Goal: Information Seeking & Learning: Check status

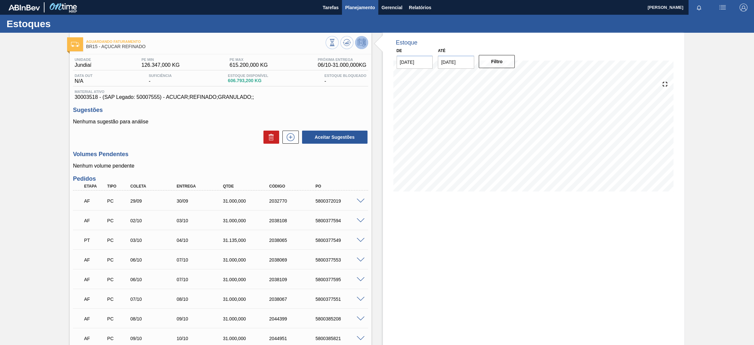
click at [353, 8] on span "Planejamento" at bounding box center [360, 8] width 30 height 8
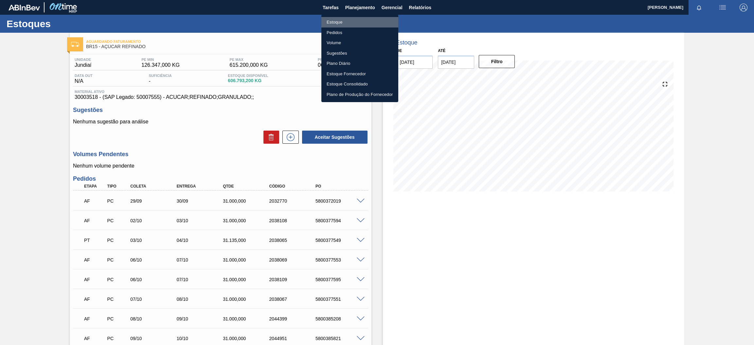
click at [346, 22] on li "Estoque" at bounding box center [360, 22] width 77 height 10
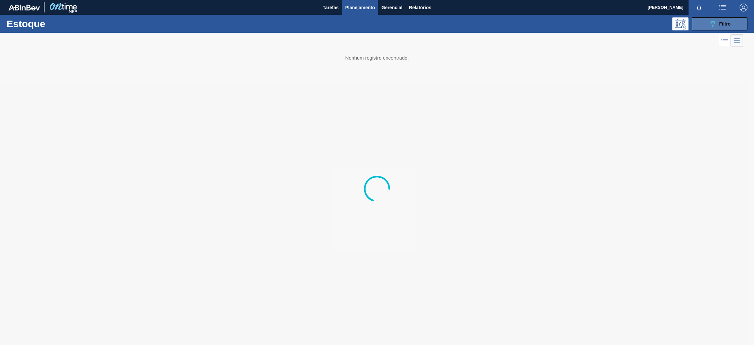
click at [724, 28] on button "089F7B8B-B2A5-4AFE-B5C0-19BA573D28AC Filtro" at bounding box center [720, 23] width 56 height 13
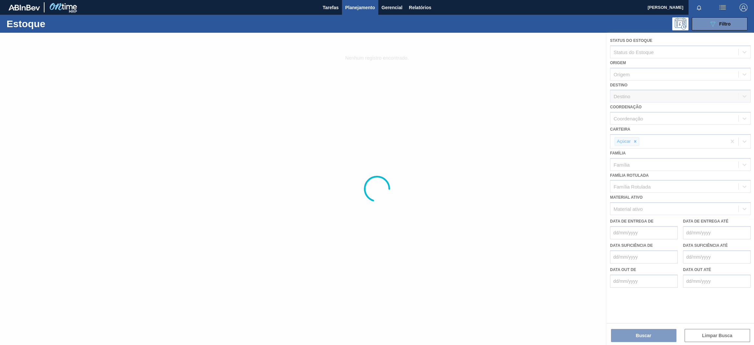
click at [659, 210] on div at bounding box center [377, 189] width 754 height 312
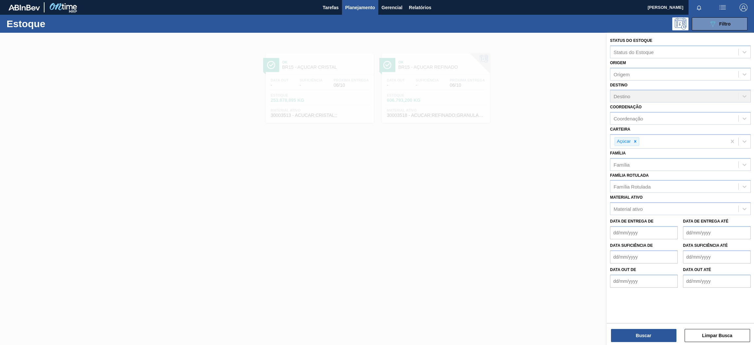
click at [636, 141] on icon at bounding box center [636, 141] width 2 height 2
click at [636, 141] on div "Carteira" at bounding box center [675, 140] width 128 height 9
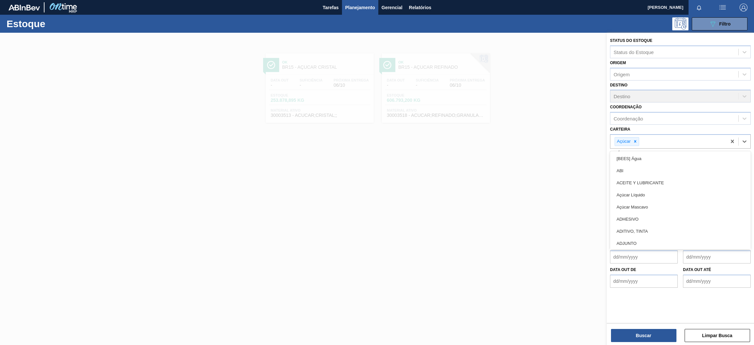
click at [636, 141] on icon at bounding box center [636, 141] width 2 height 2
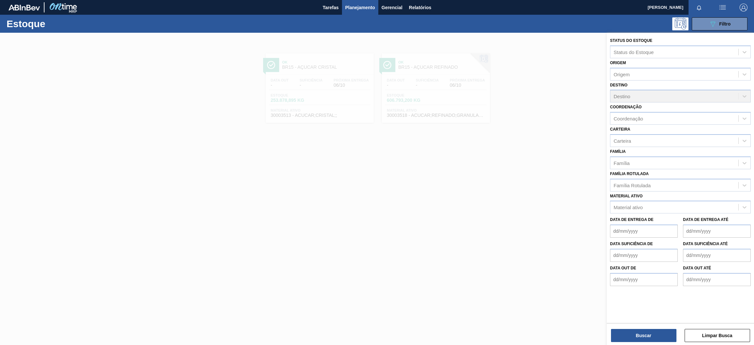
click at [645, 127] on div "Carteira Carteira" at bounding box center [680, 136] width 141 height 22
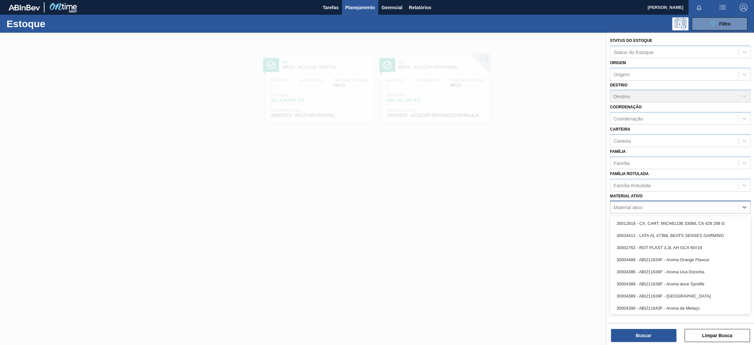
click at [639, 205] on div "Material ativo" at bounding box center [628, 208] width 29 height 6
paste ativo "30003355"
type ativo "30003355"
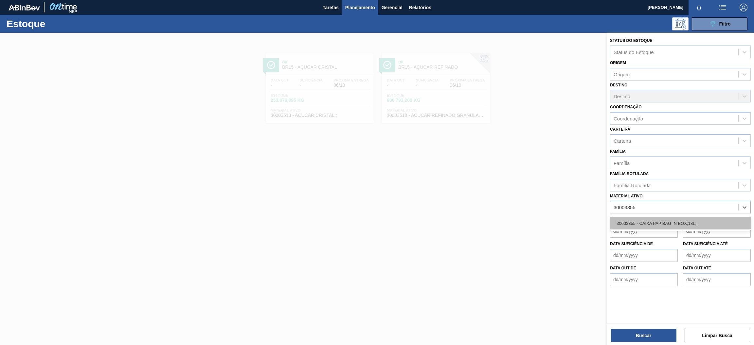
click at [642, 219] on div "30003355 - CAIXA PAP BAG IN BOX;18L;;" at bounding box center [680, 223] width 141 height 12
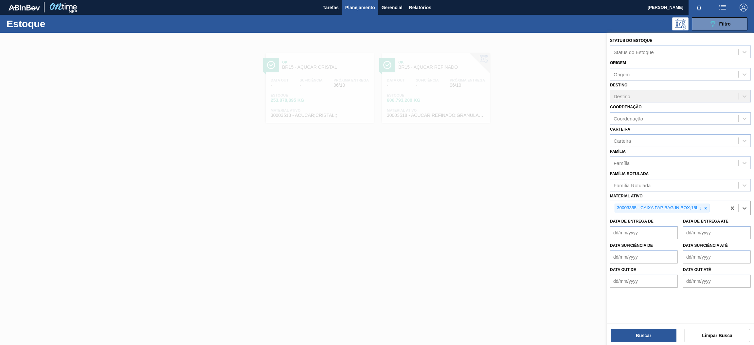
paste ativo "30010207"
type ativo "30010207"
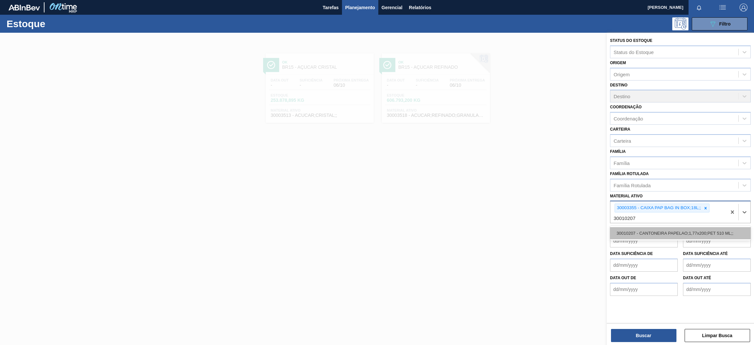
click at [677, 233] on div "30010207 - CANTONEIRA PAPELAO;1,77x200;PET 510 ML;;" at bounding box center [680, 233] width 141 height 12
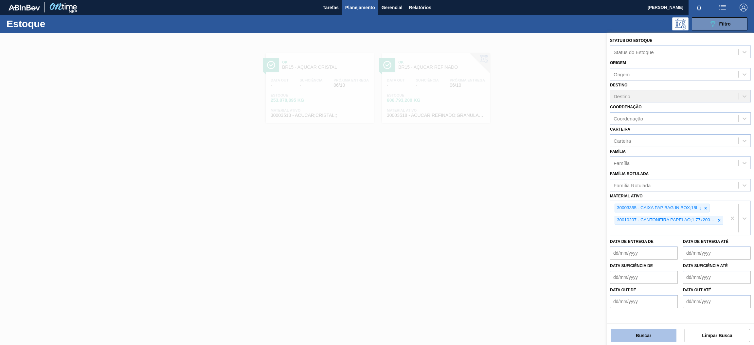
click at [644, 335] on button "Buscar" at bounding box center [643, 335] width 65 height 13
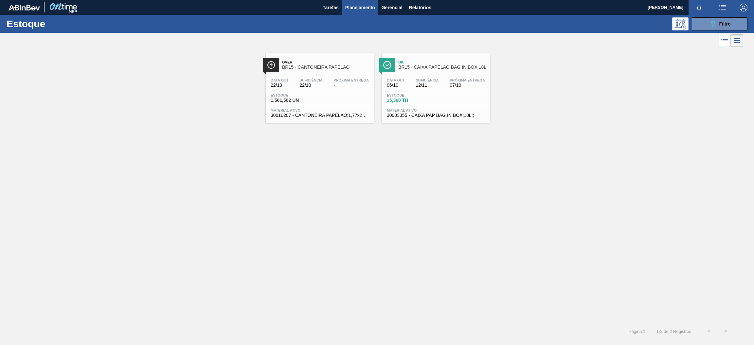
click at [315, 80] on span "Suficiência" at bounding box center [311, 80] width 23 height 4
click at [444, 76] on div "Data out 06/10 Suficiência 12/11 Próxima Entrega 07/10 Estoque 15,360 TH Materi…" at bounding box center [436, 97] width 108 height 45
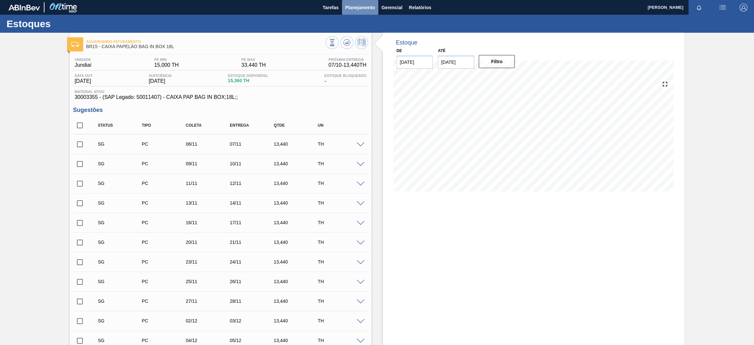
click at [352, 7] on span "Planejamento" at bounding box center [360, 8] width 30 height 8
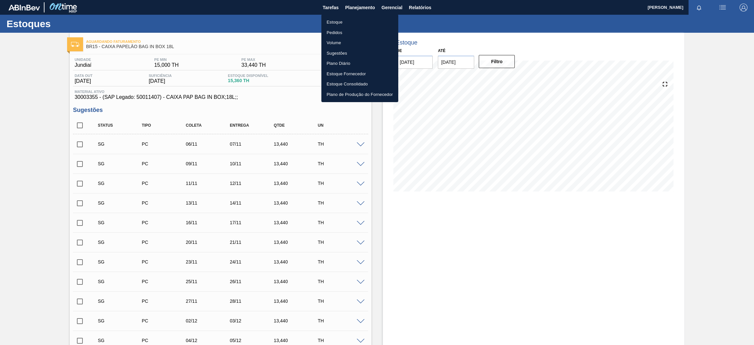
click at [347, 21] on li "Estoque" at bounding box center [360, 22] width 77 height 10
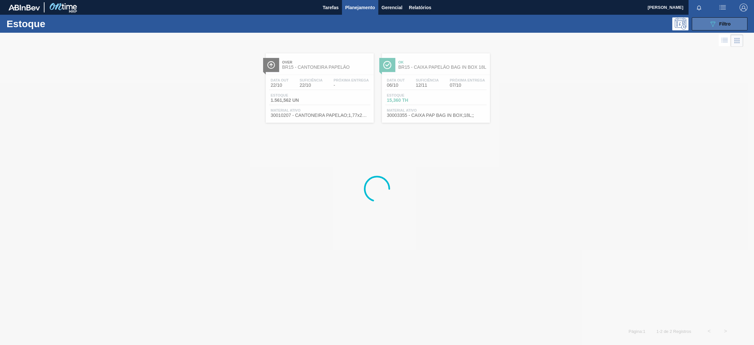
click at [728, 27] on div "089F7B8B-B2A5-4AFE-B5C0-19BA573D28AC Filtro" at bounding box center [720, 24] width 22 height 8
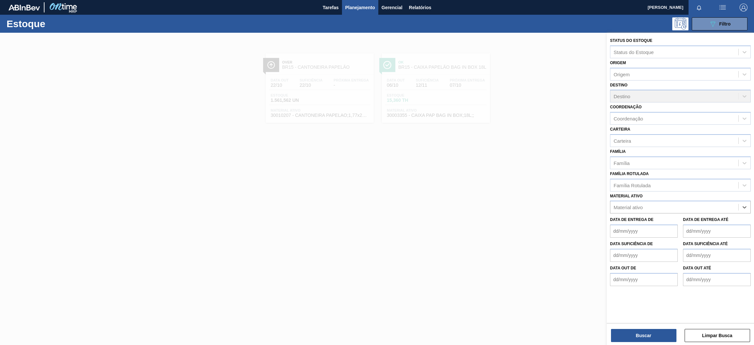
paste ativo "30003606"
type ativo "30003606"
click at [670, 222] on div "30003606 - PALETE DESCART;1,00 M;1,20 M;0,14 M;.;MA" at bounding box center [680, 223] width 141 height 12
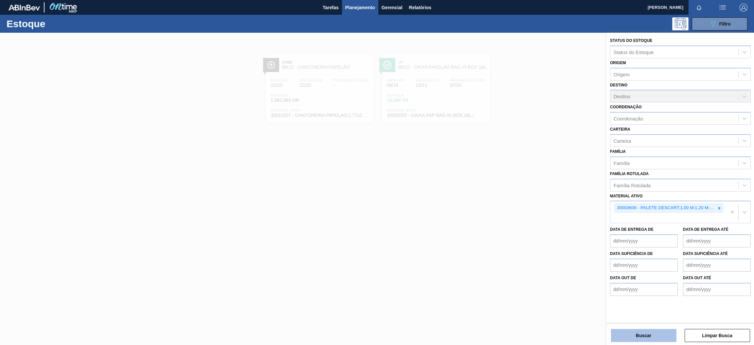
click at [659, 335] on button "Buscar" at bounding box center [643, 335] width 65 height 13
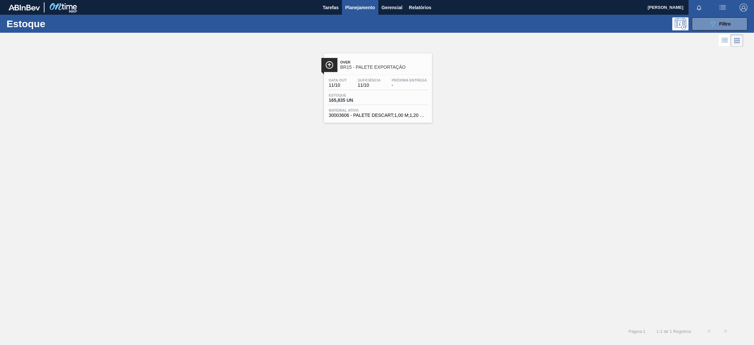
click at [370, 89] on div "Data out 11/10 Suficiência 11/10 Próxima Entrega -" at bounding box center [378, 84] width 102 height 12
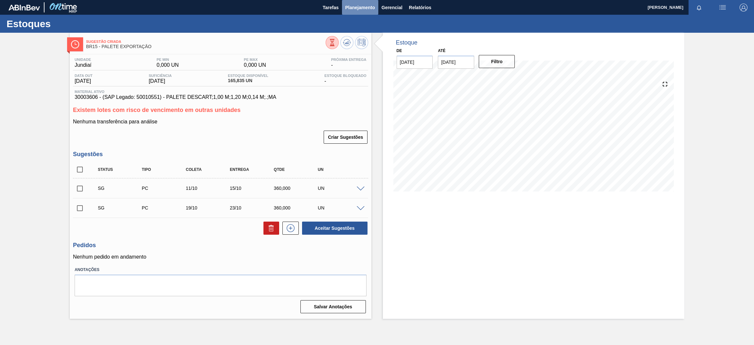
click at [359, 11] on button "Planejamento" at bounding box center [360, 7] width 36 height 15
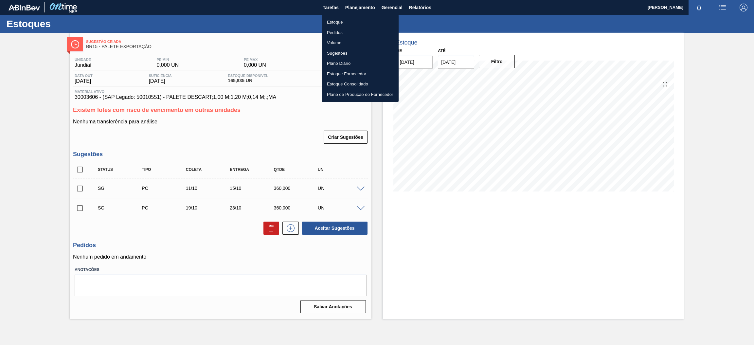
click at [361, 23] on li "Estoque" at bounding box center [360, 22] width 77 height 10
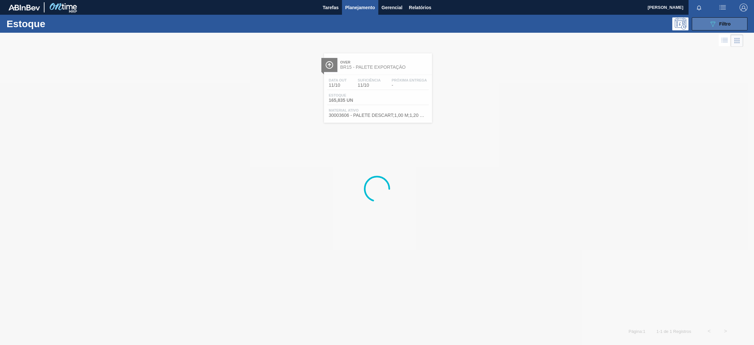
click at [702, 22] on button "089F7B8B-B2A5-4AFE-B5C0-19BA573D28AC Filtro" at bounding box center [720, 23] width 56 height 13
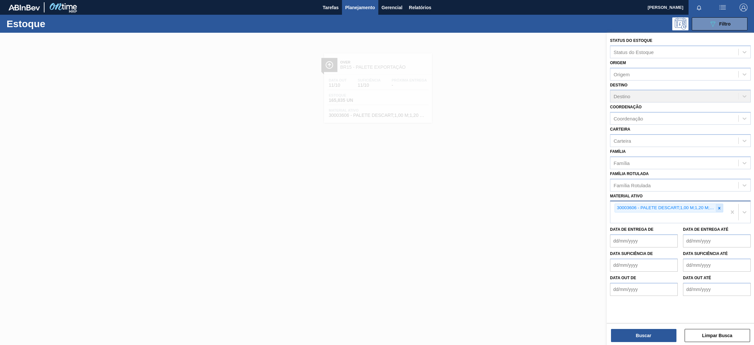
click at [720, 206] on icon at bounding box center [719, 208] width 5 height 5
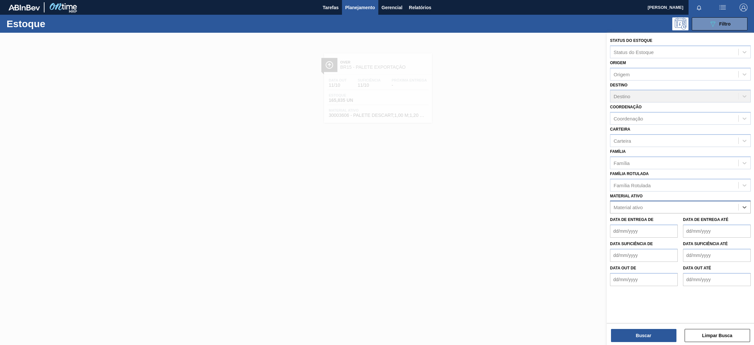
paste ativo "30029302"
type ativo "30029302"
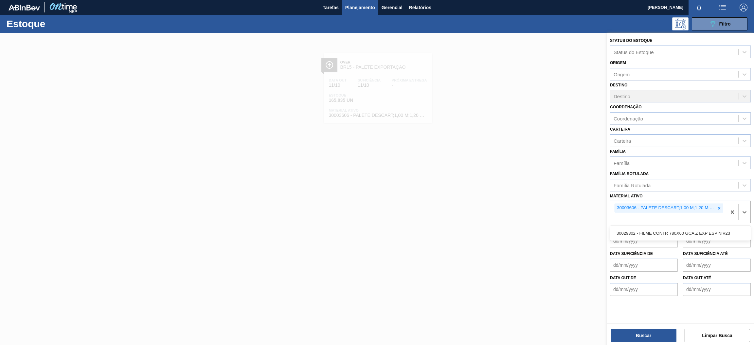
click at [678, 221] on div "30003606 - PALETE DESCART;1,00 M;1,20 M;0,14 M;.;MA 30029302" at bounding box center [669, 212] width 116 height 22
paste ativo "30017382"
type ativo "30017382"
click at [655, 233] on div "30017382 - FILME CONTR 780X60 SODA LT350 429" at bounding box center [680, 233] width 141 height 12
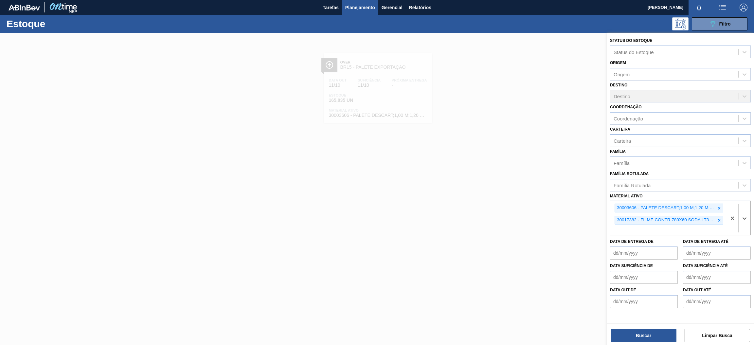
paste ativo "30034066"
type ativo "30034066"
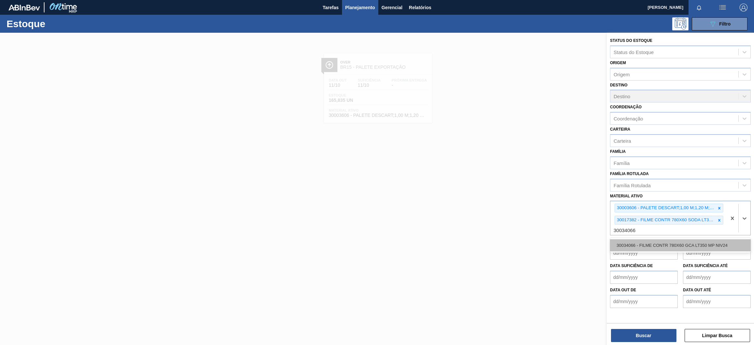
click at [640, 241] on div "30034066 - FILME CONTR 780X60 GCA LT350 MP NIV24" at bounding box center [680, 245] width 141 height 12
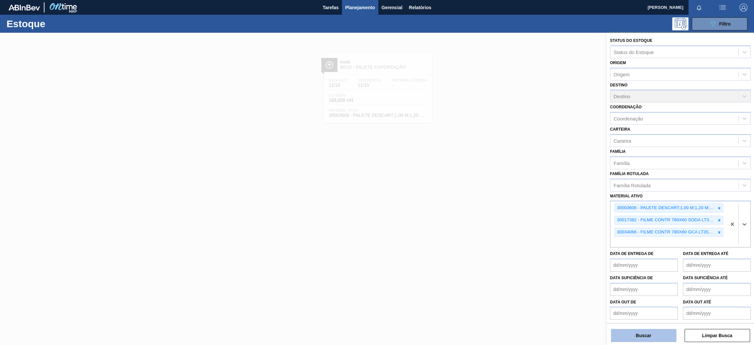
click at [639, 338] on button "Buscar" at bounding box center [643, 335] width 65 height 13
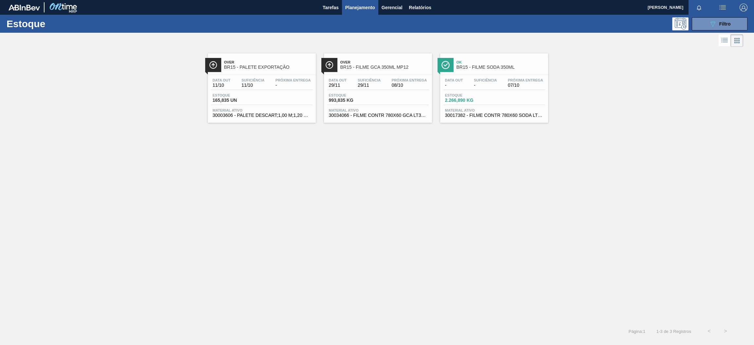
click at [282, 100] on div "Estoque 165,835 UN" at bounding box center [262, 99] width 102 height 12
click at [405, 92] on div "Data out 29/11 Suficiência 29/11 Próxima Entrega 08/10 Estoque 993,835 KG Mater…" at bounding box center [378, 97] width 108 height 45
click at [498, 74] on div "Ok BR15 - FILME SODA 350ML Data out - Suficiência - Próxima Entrega 07/10 Estoq…" at bounding box center [494, 87] width 108 height 69
click at [259, 84] on span "11/10" at bounding box center [253, 85] width 23 height 5
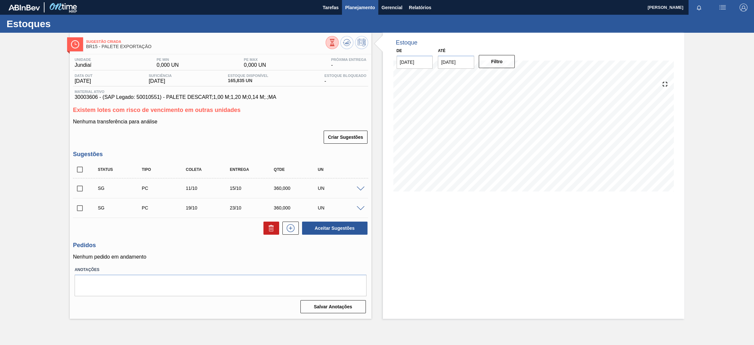
click at [351, 9] on span "Planejamento" at bounding box center [360, 8] width 30 height 8
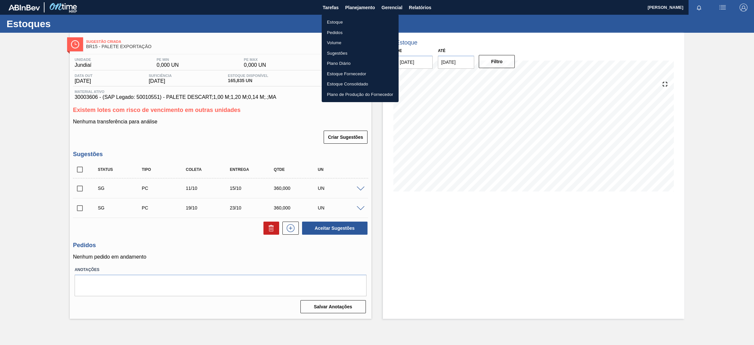
click at [354, 22] on li "Estoque" at bounding box center [360, 22] width 77 height 10
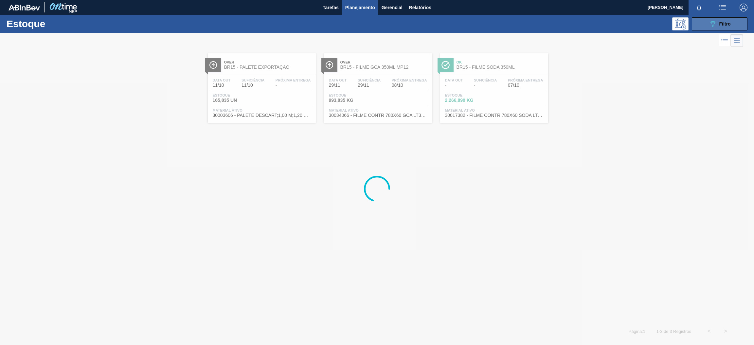
click at [732, 26] on button "089F7B8B-B2A5-4AFE-B5C0-19BA573D28AC Filtro" at bounding box center [720, 23] width 56 height 13
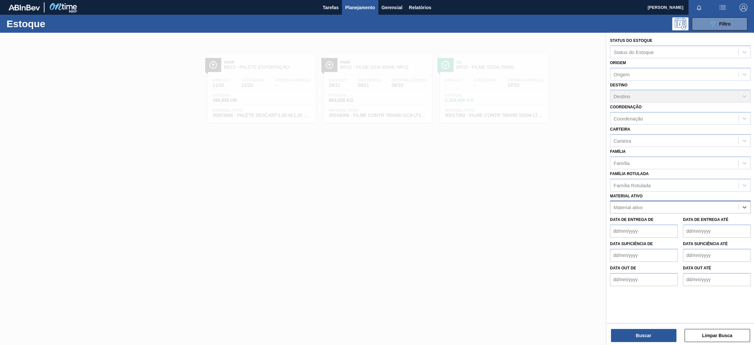
paste ativo "30030680"
type ativo "30030680"
click at [660, 225] on div "30030680 - TAMPA PLAST INJECAP GCA ZERO NIV24" at bounding box center [680, 223] width 141 height 12
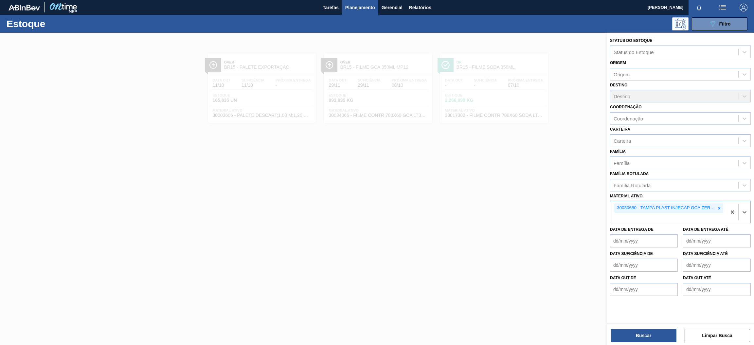
paste ativo "30030646"
type ativo "30030646"
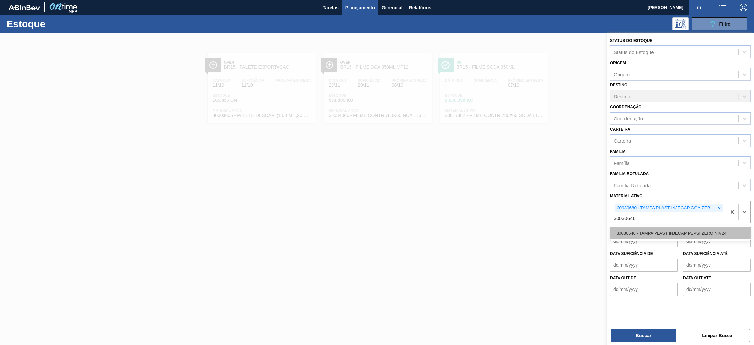
click at [659, 233] on div "30030646 - TAMPA PLAST INJECAP PEPSI ZERO NIV24" at bounding box center [680, 233] width 141 height 12
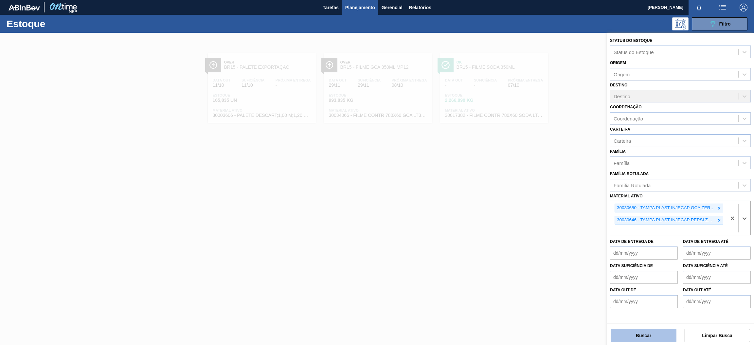
click at [653, 336] on button "Buscar" at bounding box center [643, 335] width 65 height 13
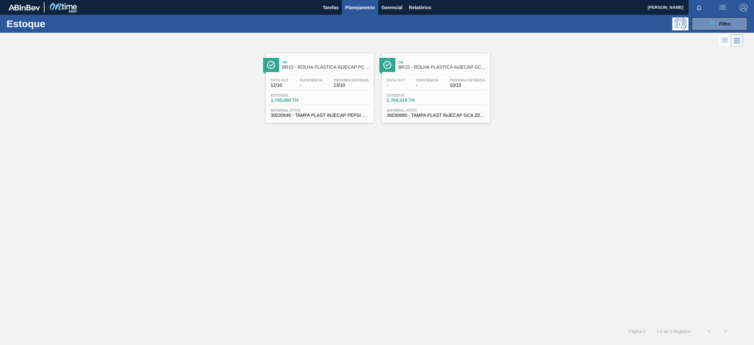
click at [343, 100] on div "Estoque 1.745,000 TH" at bounding box center [320, 99] width 102 height 12
click at [449, 95] on div "Estoque 2.704,019 TH" at bounding box center [436, 99] width 102 height 12
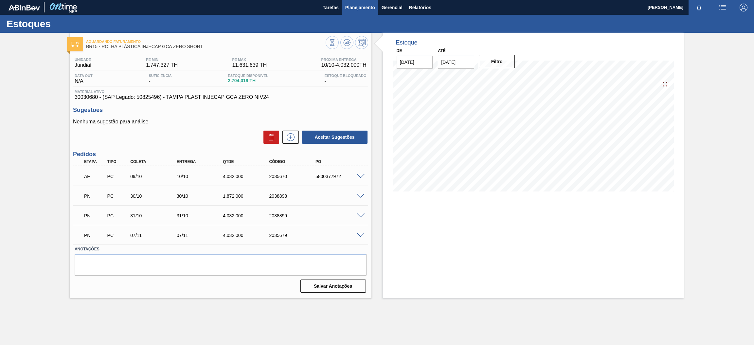
click at [361, 10] on span "Planejamento" at bounding box center [360, 8] width 30 height 8
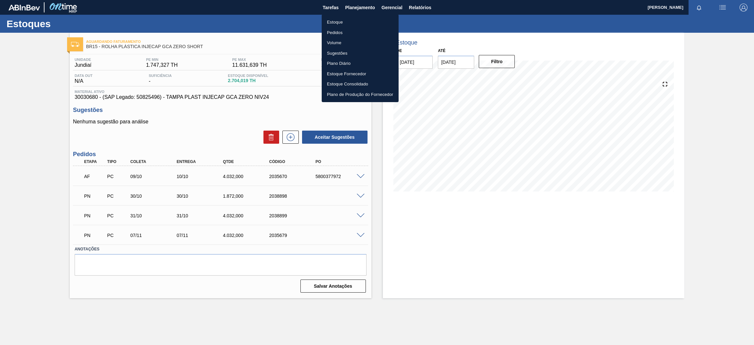
click at [351, 21] on li "Estoque" at bounding box center [360, 22] width 77 height 10
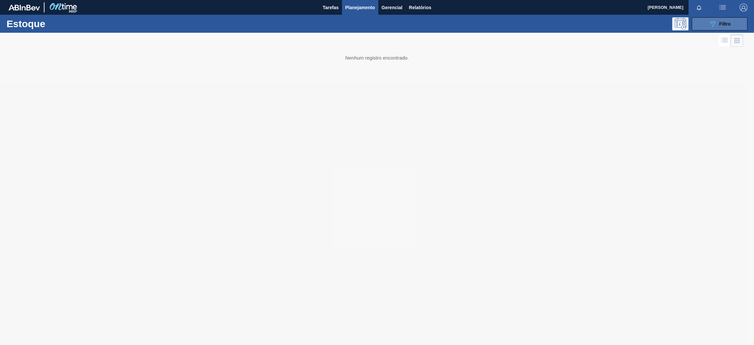
click at [698, 21] on button "089F7B8B-B2A5-4AFE-B5C0-19BA573D28AC Filtro" at bounding box center [720, 23] width 56 height 13
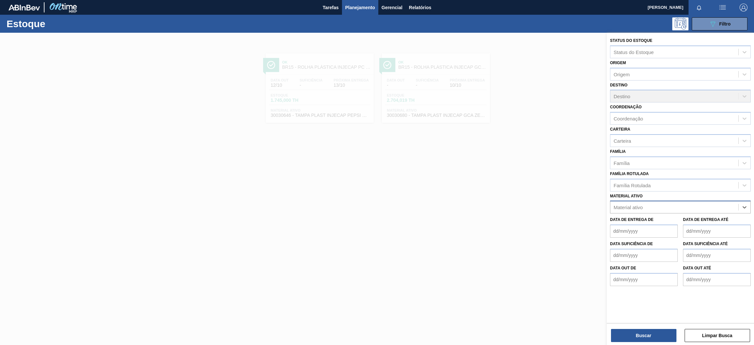
paste ativo "30031878"
type ativo "30031878"
click at [685, 218] on div "30031878 - TAMPA AL VERDE GCA BASE SOLVENTE" at bounding box center [680, 223] width 141 height 12
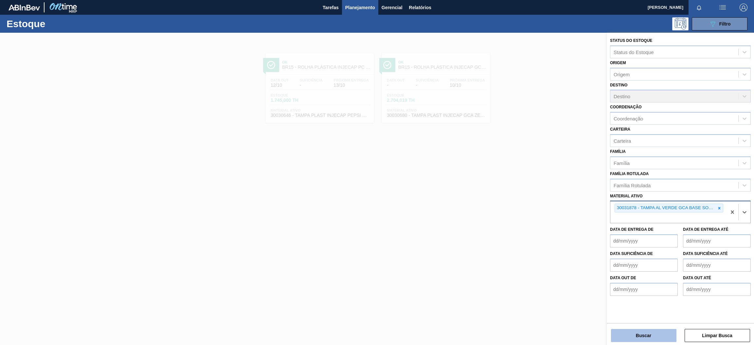
click at [655, 337] on button "Buscar" at bounding box center [643, 335] width 65 height 13
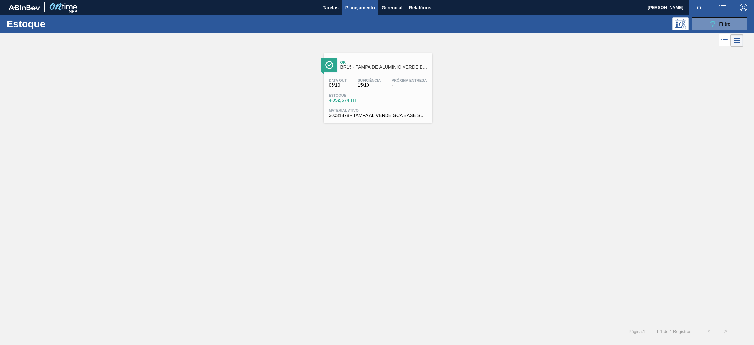
click at [389, 100] on div "Estoque 4.052,574 TH" at bounding box center [378, 99] width 102 height 12
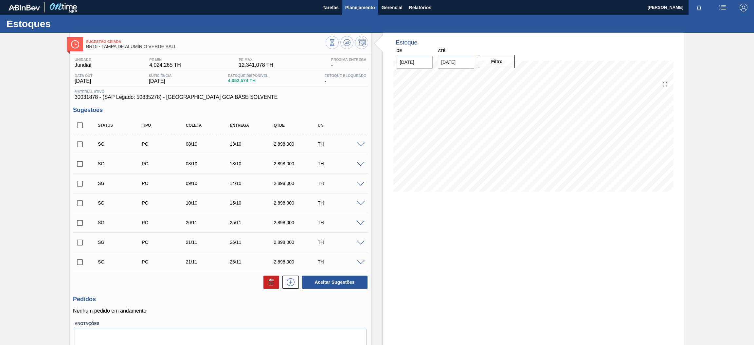
click at [354, 11] on button "Planejamento" at bounding box center [360, 7] width 36 height 15
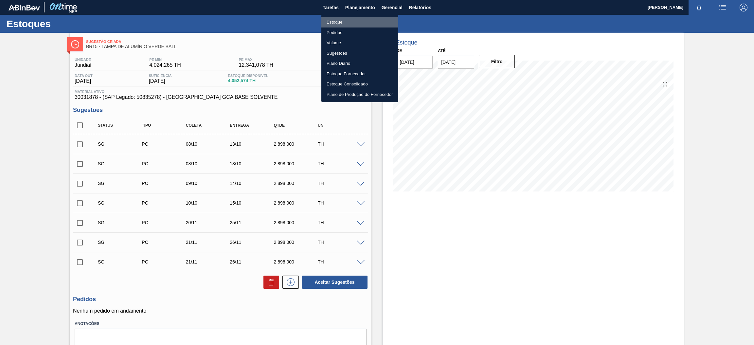
click at [344, 22] on li "Estoque" at bounding box center [360, 22] width 77 height 10
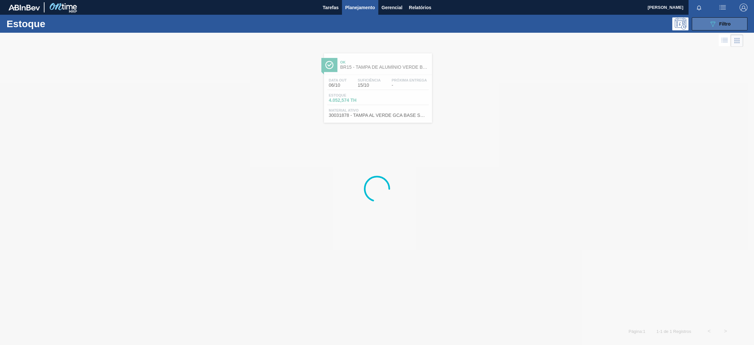
click at [708, 27] on button "089F7B8B-B2A5-4AFE-B5C0-19BA573D28AC Filtro" at bounding box center [720, 23] width 56 height 13
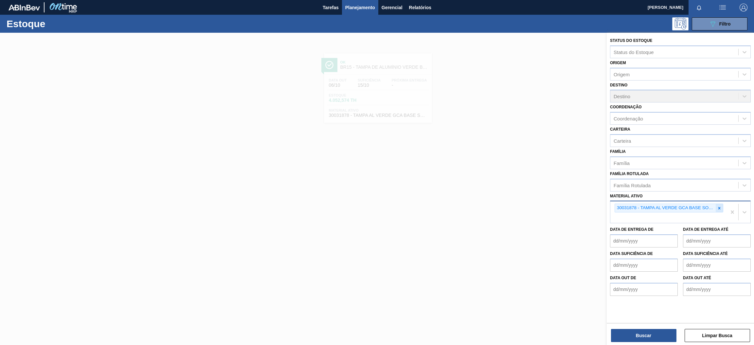
click at [719, 206] on icon at bounding box center [719, 208] width 5 height 5
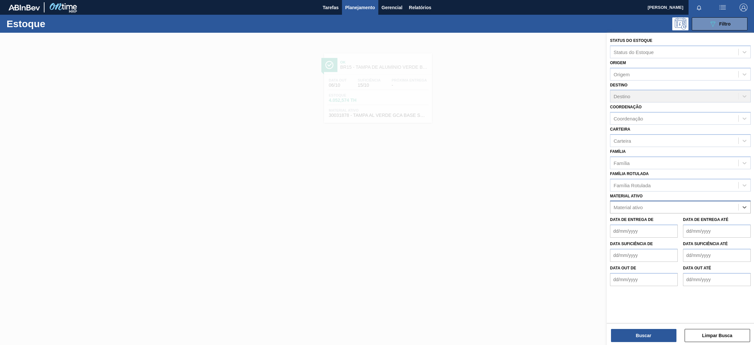
paste ativo "30031885"
type ativo "30031885"
click at [677, 223] on div "30031885 - AROMA RED FRUIT PY5008820" at bounding box center [680, 223] width 141 height 12
paste ativo "30034006"
type ativo "30034006"
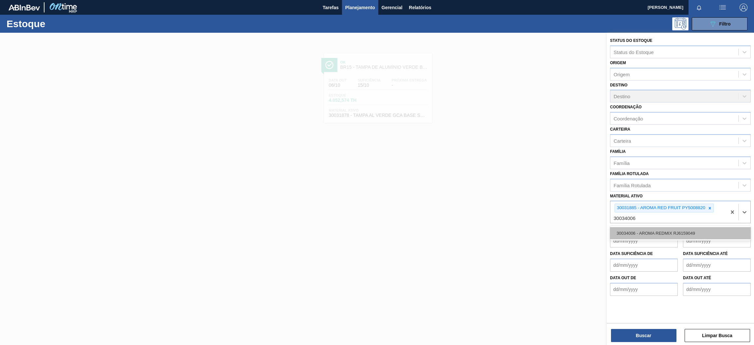
click at [677, 232] on div "30034006 - AROMA REDMIX RJ6159049" at bounding box center [680, 233] width 141 height 12
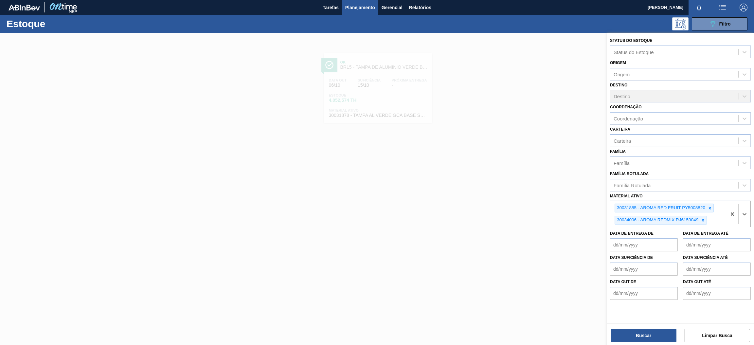
paste ativo "30029921"
type ativo "30029921"
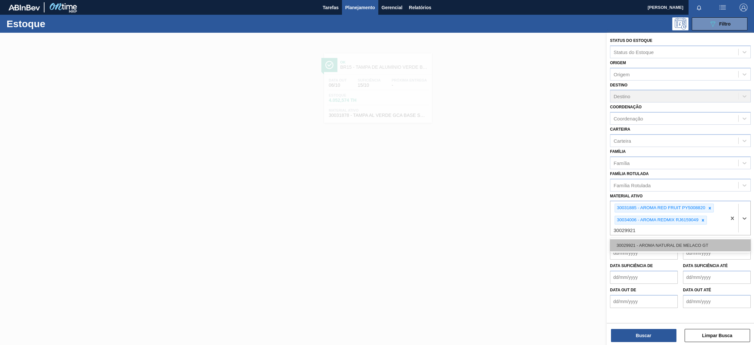
click at [657, 242] on div "30029921 - AROMA NATURAL DE MELACO GT" at bounding box center [680, 245] width 141 height 12
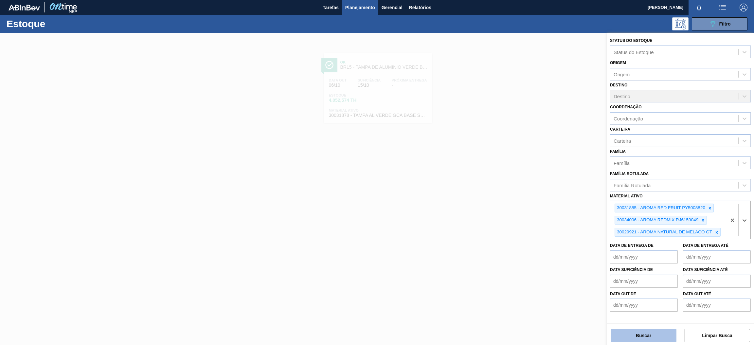
click at [655, 338] on button "Buscar" at bounding box center [643, 335] width 65 height 13
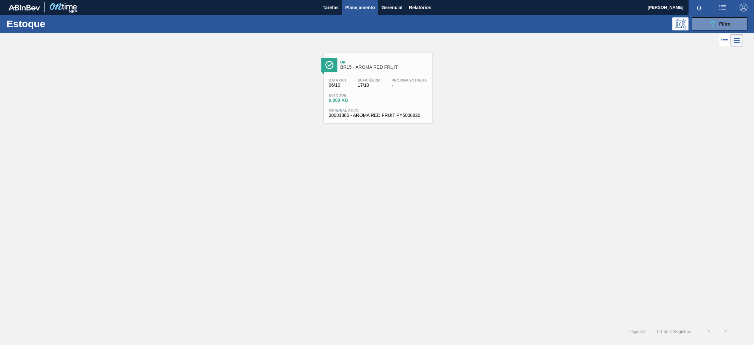
click at [365, 97] on span "Estoque" at bounding box center [352, 95] width 46 height 4
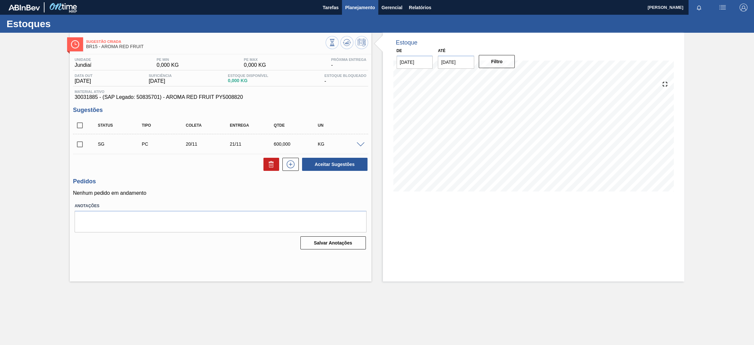
click at [355, 7] on span "Planejamento" at bounding box center [360, 8] width 30 height 8
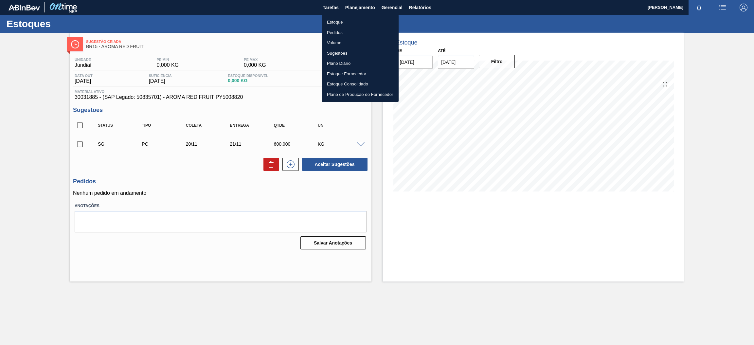
click at [336, 21] on li "Estoque" at bounding box center [360, 22] width 77 height 10
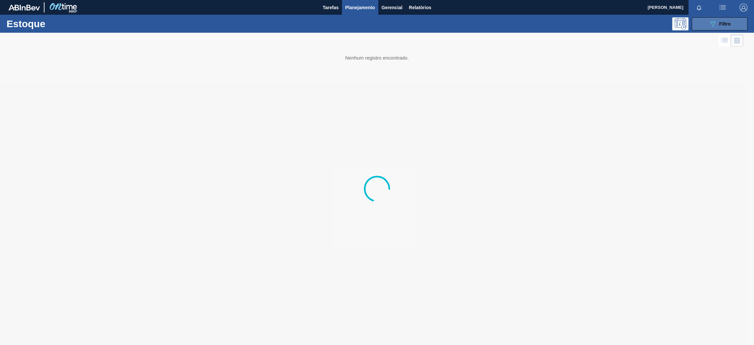
click at [704, 25] on button "089F7B8B-B2A5-4AFE-B5C0-19BA573D28AC Filtro" at bounding box center [720, 23] width 56 height 13
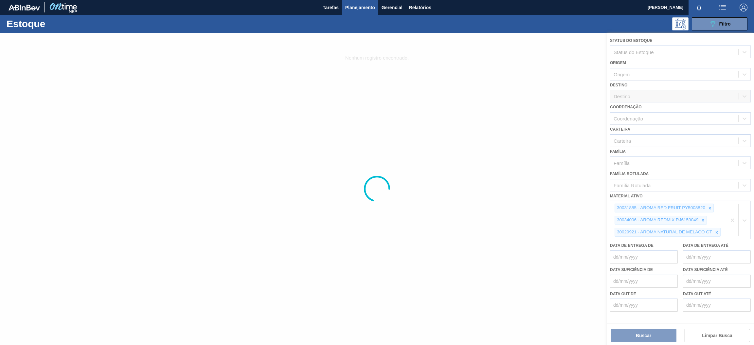
click at [730, 219] on div at bounding box center [377, 189] width 754 height 312
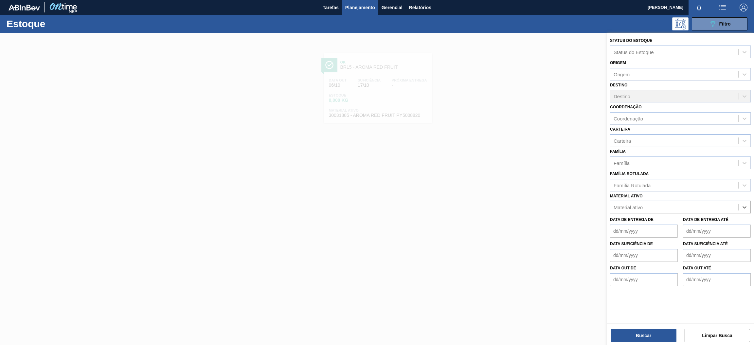
paste ativo "30029013"
type ativo "30029013"
click at [691, 219] on div "30029013 - KIT PEPSI COLA 99KCAL BIB" at bounding box center [680, 223] width 141 height 12
paste ativo "30002876"
type ativo "30002876"
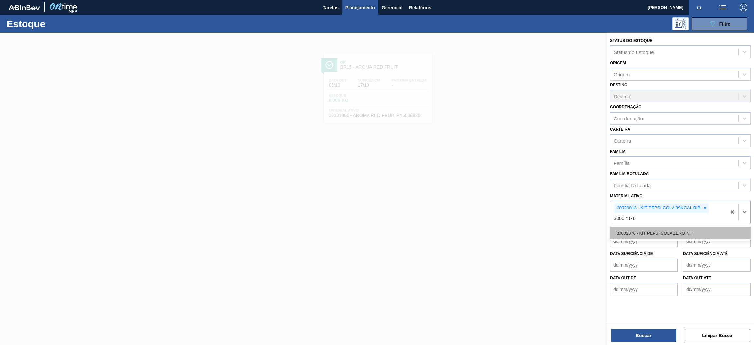
click at [665, 233] on div "30002876 - KIT PEPSI COLA ZERO NF" at bounding box center [680, 233] width 141 height 12
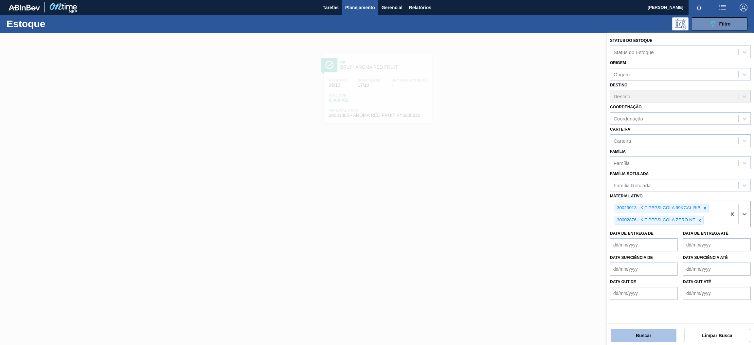
click at [640, 339] on button "Buscar" at bounding box center [643, 335] width 65 height 13
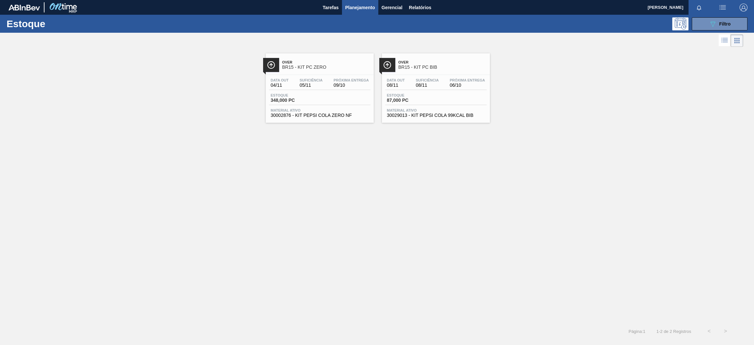
click at [332, 91] on div "Data out 04/11 Suficiência 05/11 Próxima Entrega 09/10 Estoque 348,000 PC Mater…" at bounding box center [320, 97] width 108 height 45
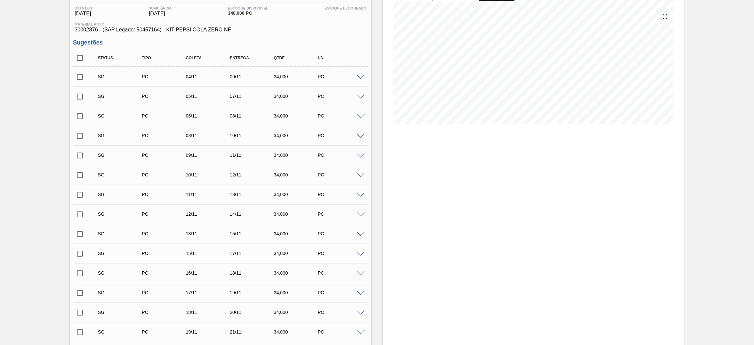
scroll to position [18, 0]
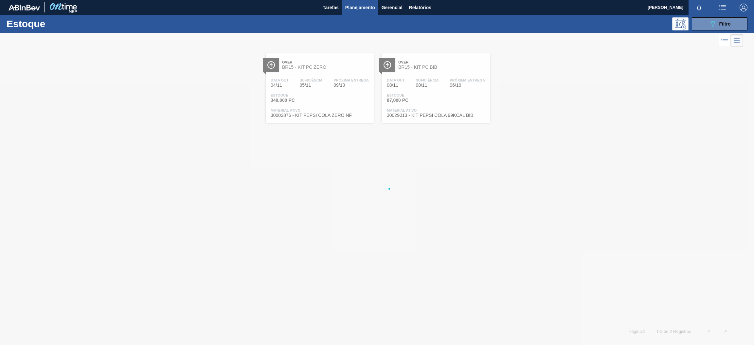
click at [448, 81] on div at bounding box center [377, 189] width 754 height 312
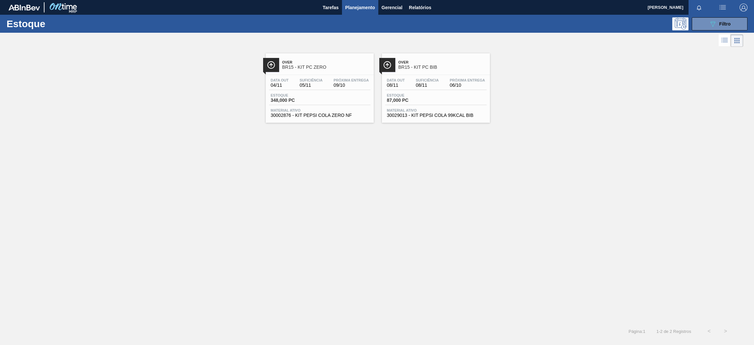
click at [434, 70] on div "Over BR15 - KIT PC BIB" at bounding box center [443, 65] width 88 height 15
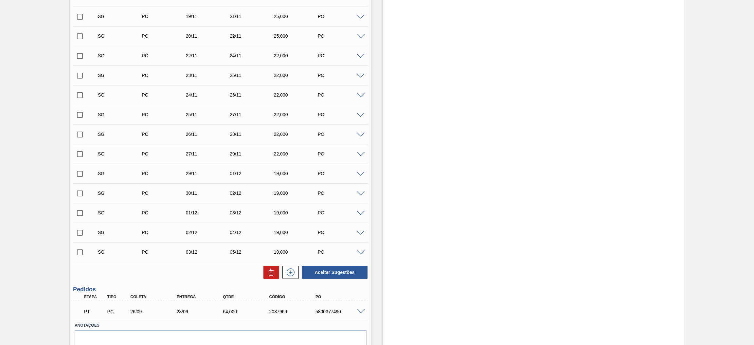
scroll to position [372, 0]
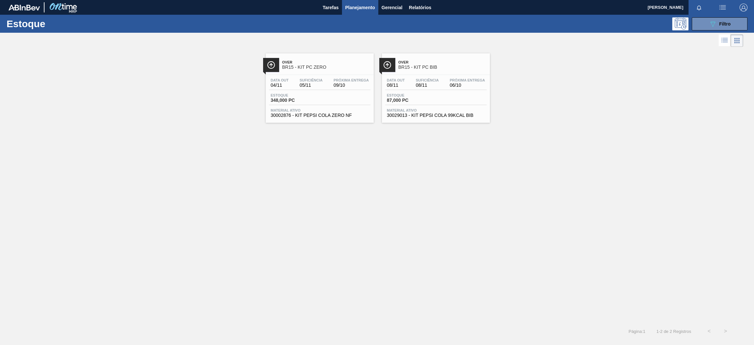
click at [342, 92] on div "Data out 04/11 Suficiência 05/11 Próxima Entrega 09/10 Estoque 348,000 PC Mater…" at bounding box center [320, 97] width 108 height 45
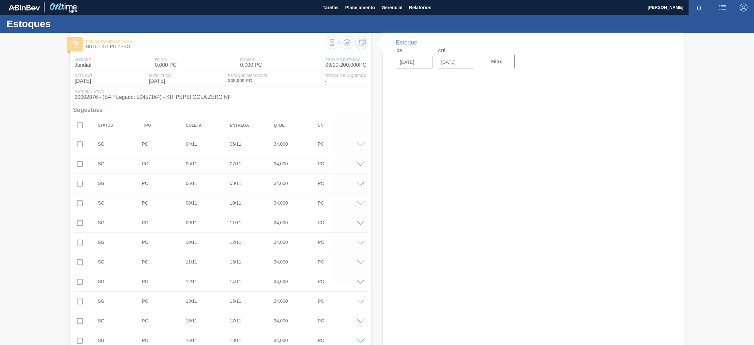
type input "[DATE]"
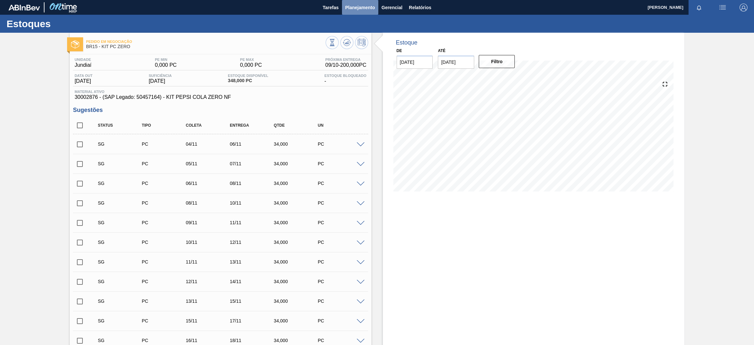
click at [366, 6] on span "Planejamento" at bounding box center [360, 8] width 30 height 8
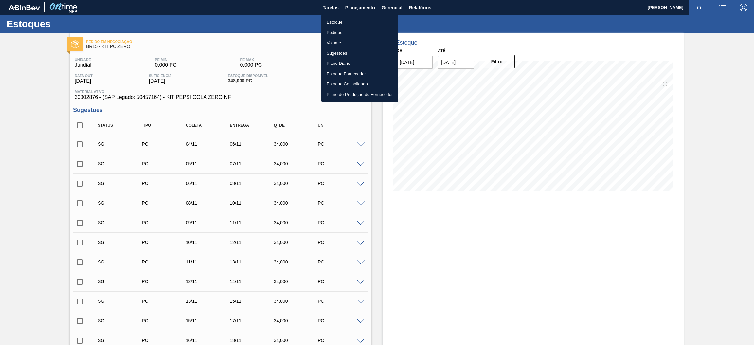
click at [359, 22] on li "Estoque" at bounding box center [360, 22] width 77 height 10
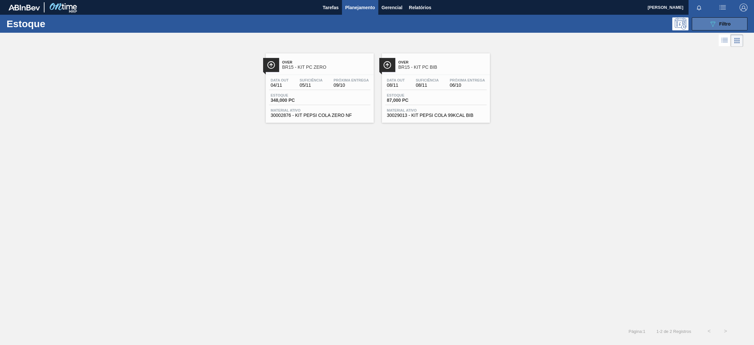
click at [706, 24] on button "089F7B8B-B2A5-4AFE-B5C0-19BA573D28AC Filtro" at bounding box center [720, 23] width 56 height 13
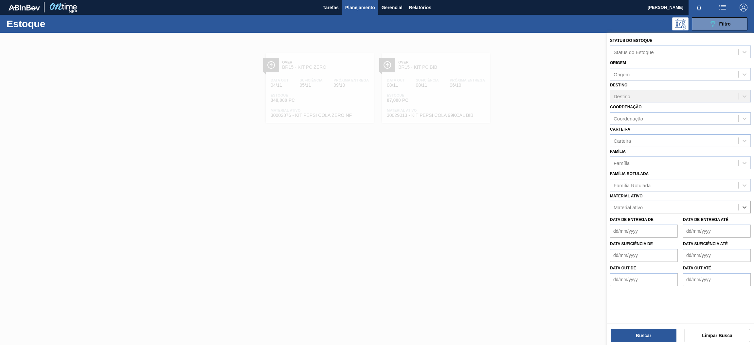
paste ativo "30030365"
type ativo "30030365"
click at [659, 224] on div "30030365 - ROT PLAST 15L AH PC BLACK NIV24" at bounding box center [680, 223] width 141 height 12
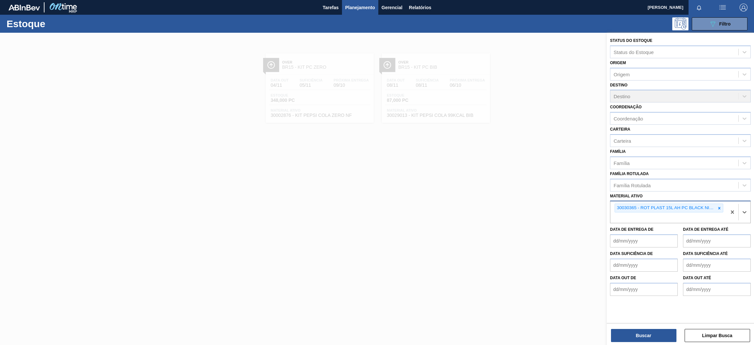
paste ativo "30034299"
type ativo "30034299"
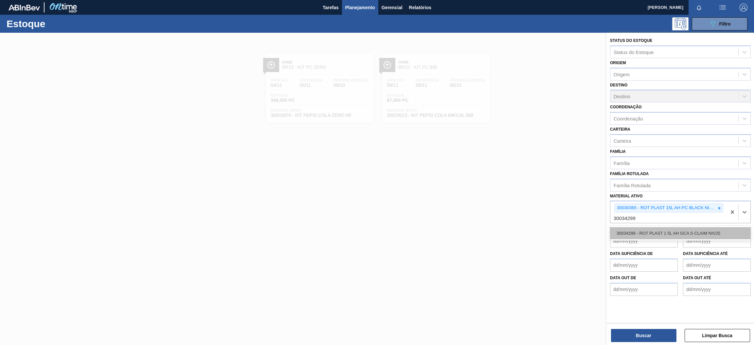
drag, startPoint x: 640, startPoint y: 236, endPoint x: 635, endPoint y: 241, distance: 6.9
click at [641, 236] on div "30034299 - ROT PLAST 1 5L AH GCA S CLAIM NIV25" at bounding box center [680, 233] width 141 height 12
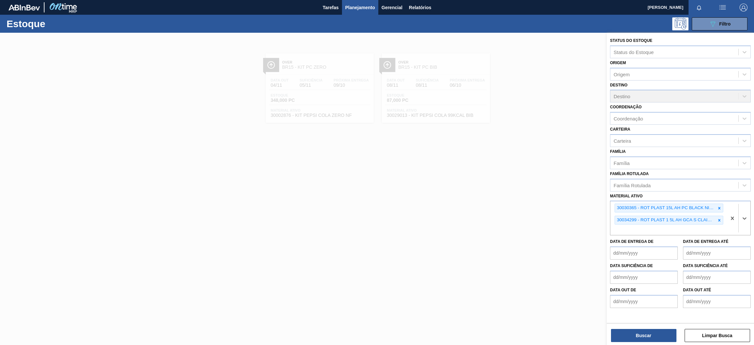
paste ativo "30017346"
type ativo "30017346"
click at [655, 246] on div "30017346 - ROT PLAST H SUKITA LIMAO 2L 429" at bounding box center [680, 245] width 141 height 12
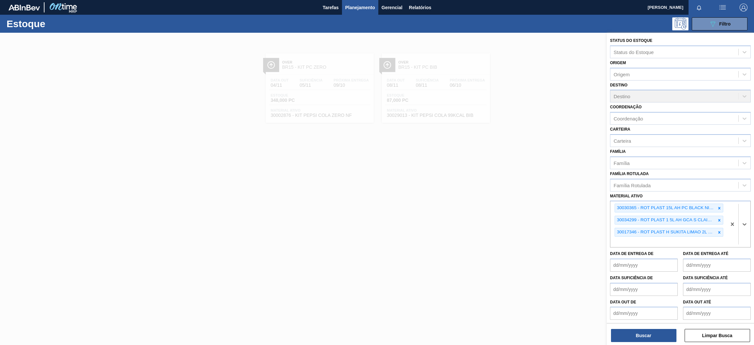
paste ativo "30030784"
type ativo "30030784"
click at [643, 257] on div "30030784 - ROT PLAST 2L H SUK UVA NIV24" at bounding box center [680, 257] width 141 height 12
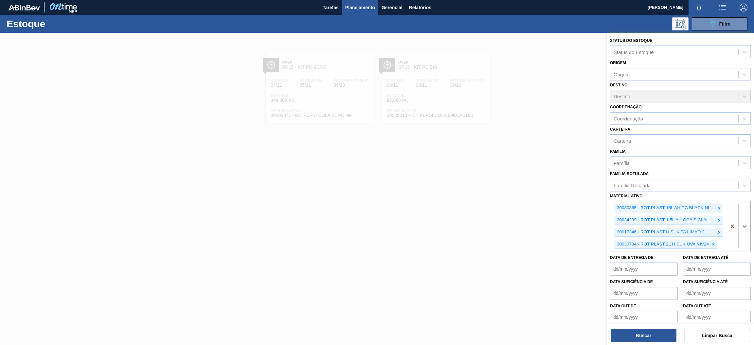
paste ativo "30017330"
type ativo "30017330"
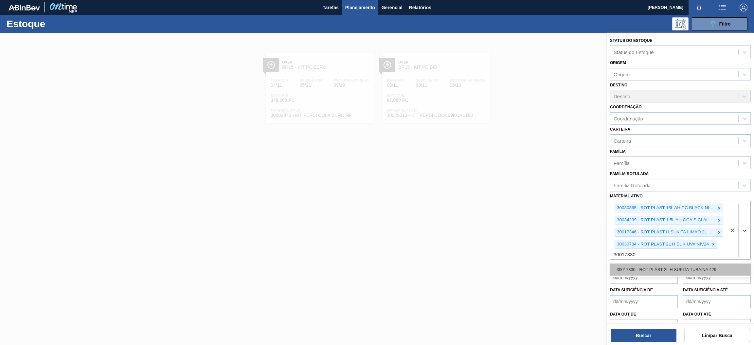
click at [672, 268] on div "30017330 - ROT PLAST 2L H SUKITA TUBAINA 429" at bounding box center [680, 270] width 141 height 12
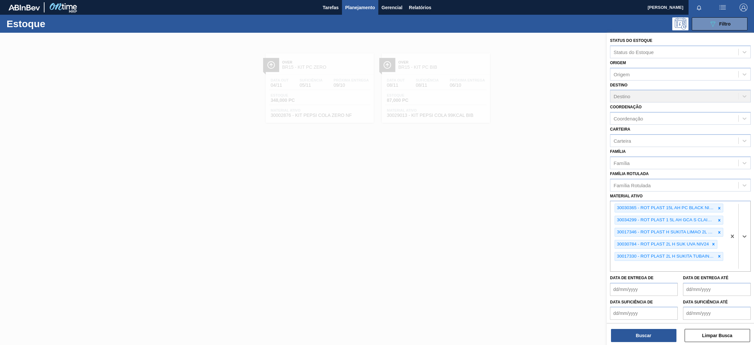
paste ativo "30030777"
type ativo "30030777"
click at [644, 283] on div "30030777 - ROT PLAST 200ML H SUKITA NIV24" at bounding box center [680, 282] width 141 height 12
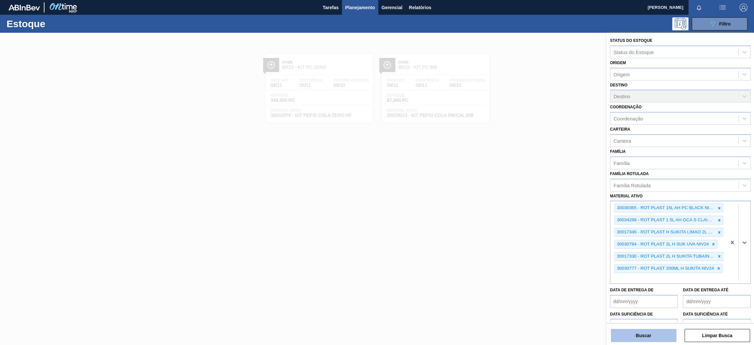
click at [638, 334] on button "Buscar" at bounding box center [643, 335] width 65 height 13
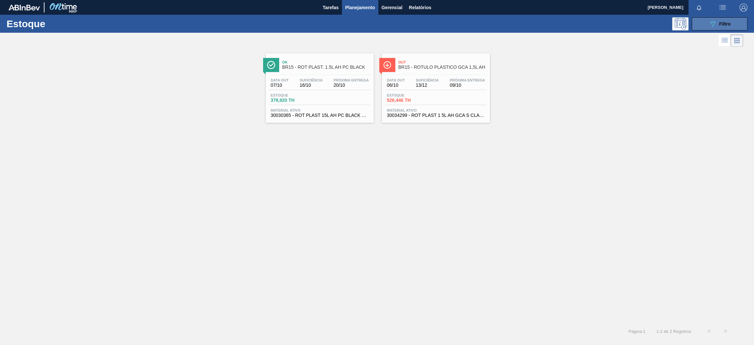
click at [704, 25] on button "089F7B8B-B2A5-4AFE-B5C0-19BA573D28AC Filtro" at bounding box center [720, 23] width 56 height 13
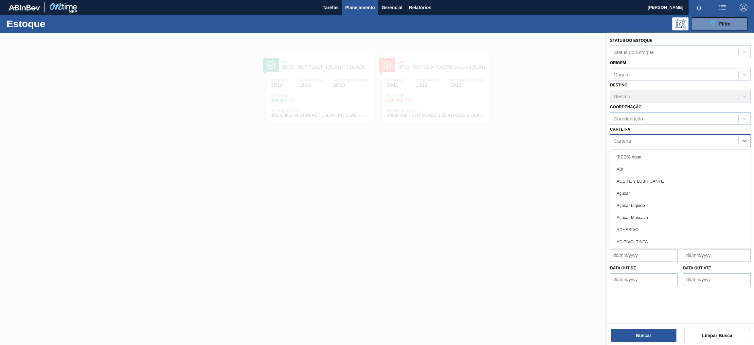
click at [636, 141] on div "Carteira" at bounding box center [675, 140] width 128 height 9
type input "ró"
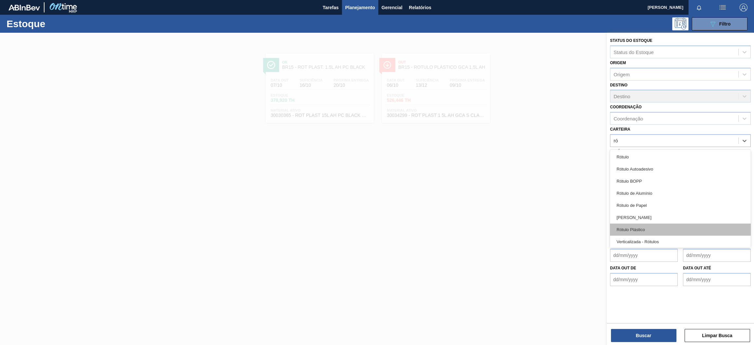
click at [665, 228] on div "Rótulo Plástico" at bounding box center [680, 230] width 141 height 12
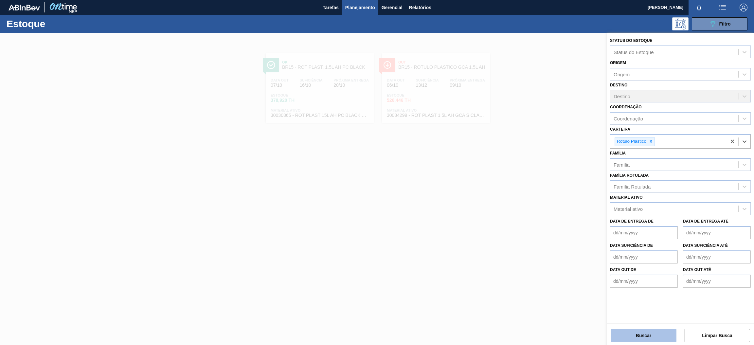
click at [657, 333] on button "Buscar" at bounding box center [643, 335] width 65 height 13
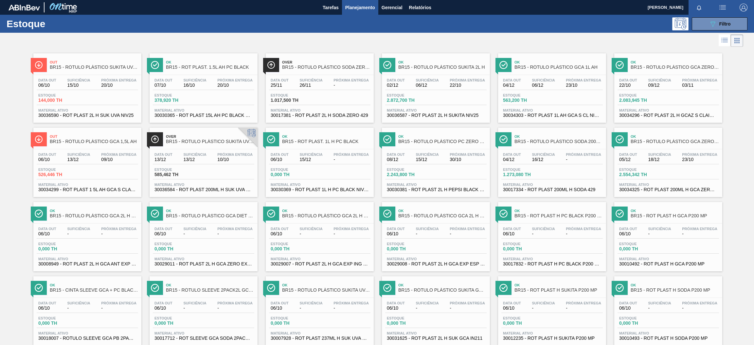
click at [233, 100] on div "Estoque 378,920 TH" at bounding box center [204, 99] width 102 height 12
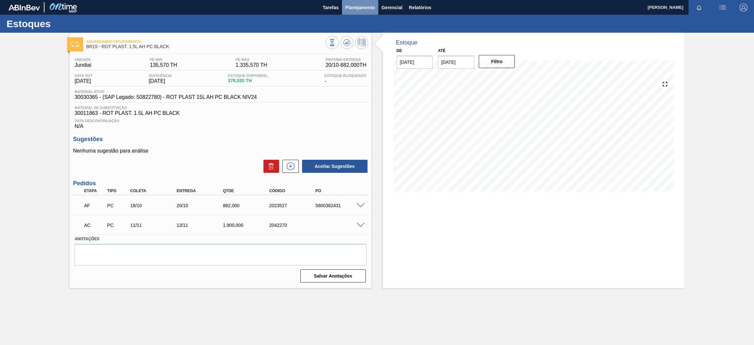
click at [355, 9] on span "Planejamento" at bounding box center [360, 8] width 30 height 8
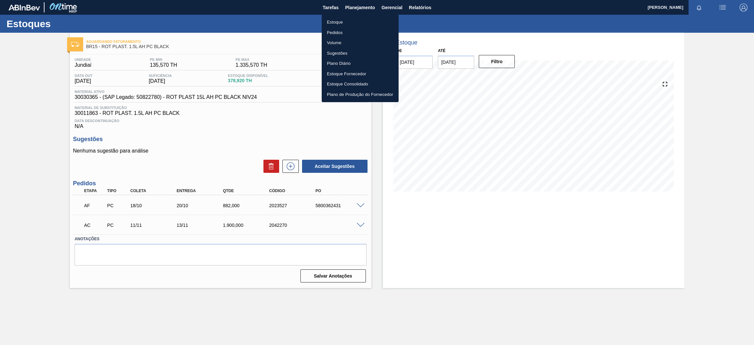
drag, startPoint x: 344, startPoint y: 22, endPoint x: 364, endPoint y: 31, distance: 22.6
click at [344, 22] on li "Estoque" at bounding box center [360, 22] width 77 height 10
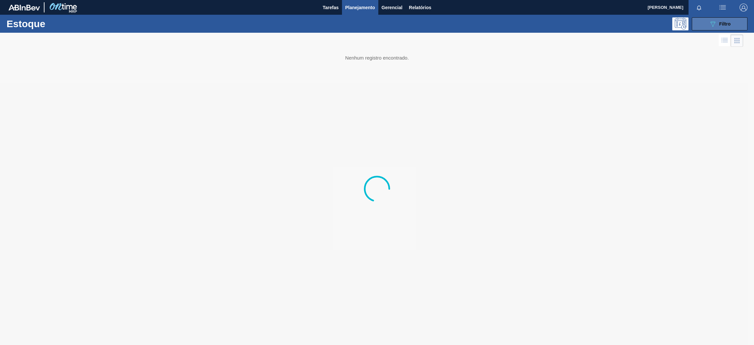
click at [722, 25] on span "Filtro" at bounding box center [725, 23] width 11 height 5
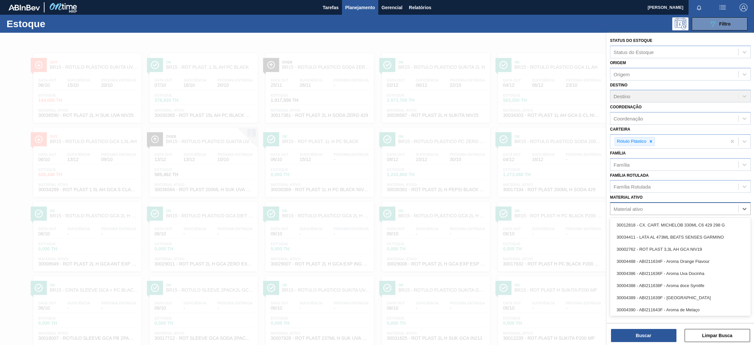
click at [643, 208] on div "Material ativo" at bounding box center [628, 209] width 29 height 6
paste ativo "30034299"
type ativo "30034299"
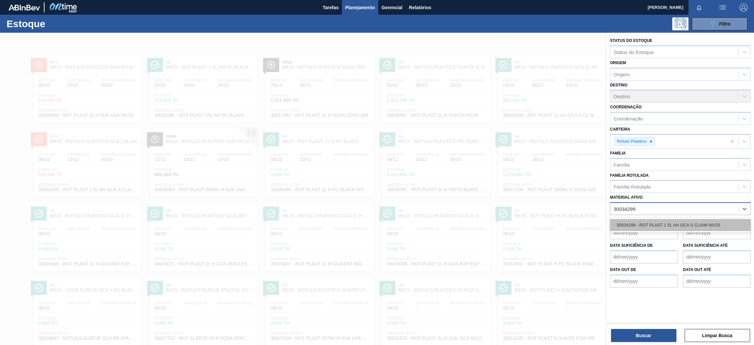
click at [649, 225] on div "30034299 - ROT PLAST 1 5L AH GCA S CLAIM NIV25" at bounding box center [680, 225] width 141 height 12
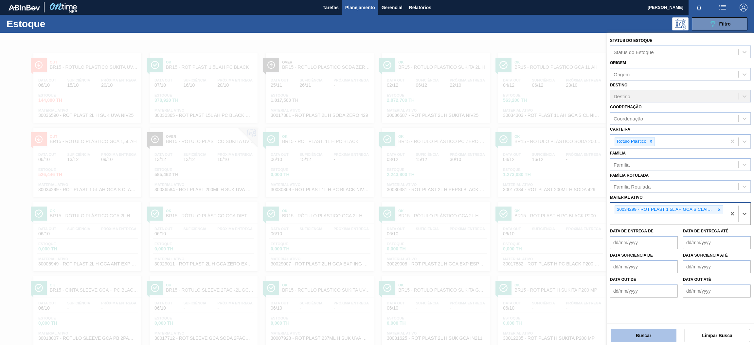
click at [656, 335] on button "Buscar" at bounding box center [643, 335] width 65 height 13
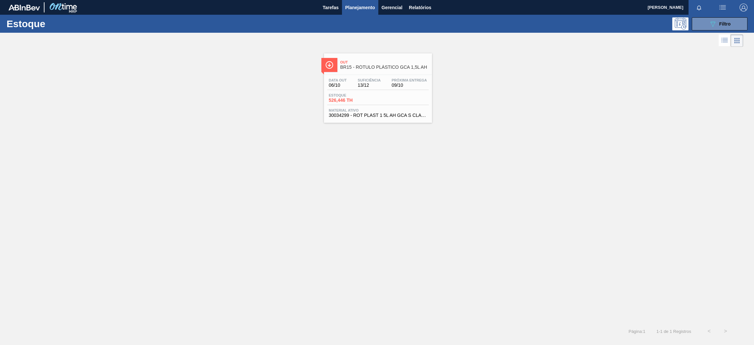
click at [351, 88] on div "Data out 06/10 Suficiência 13/12 Próxima Entrega 09/10" at bounding box center [378, 84] width 102 height 12
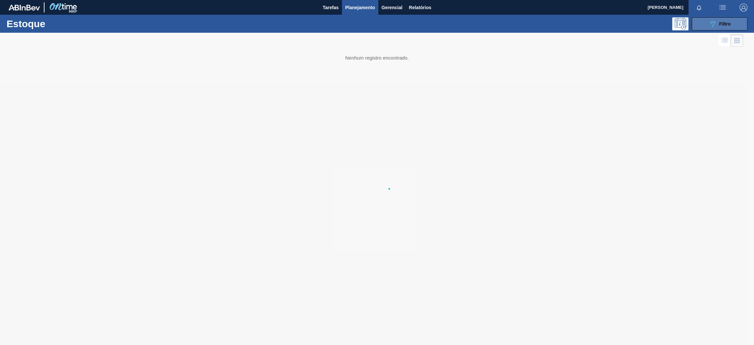
click at [714, 28] on button "089F7B8B-B2A5-4AFE-B5C0-19BA573D28AC Filtro" at bounding box center [720, 23] width 56 height 13
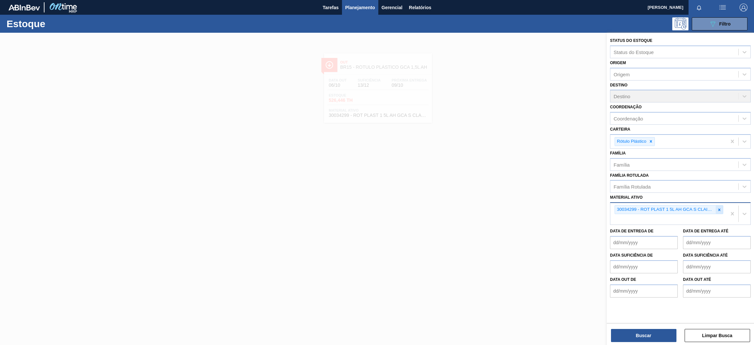
click at [719, 211] on div at bounding box center [719, 210] width 7 height 8
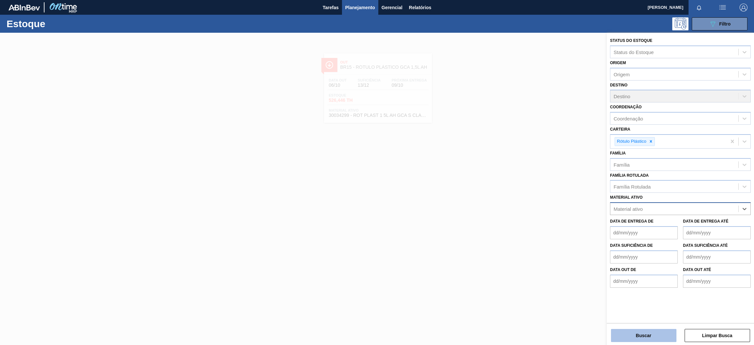
click at [658, 337] on button "Buscar" at bounding box center [643, 335] width 65 height 13
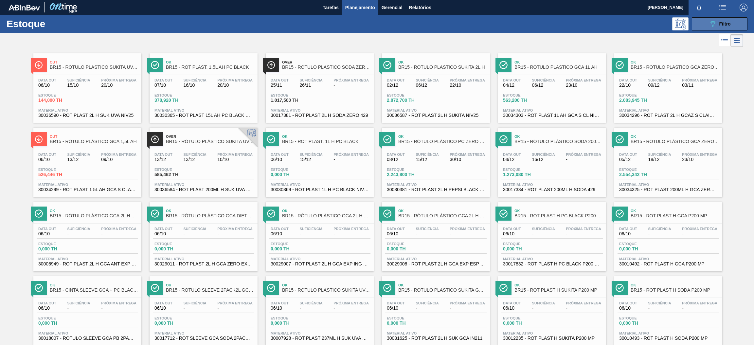
click at [702, 25] on button "089F7B8B-B2A5-4AFE-B5C0-19BA573D28AC Filtro" at bounding box center [720, 23] width 56 height 13
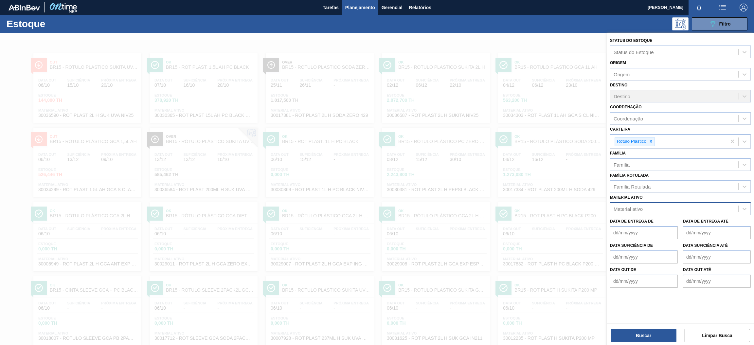
click at [676, 209] on div "Material ativo" at bounding box center [675, 208] width 128 height 9
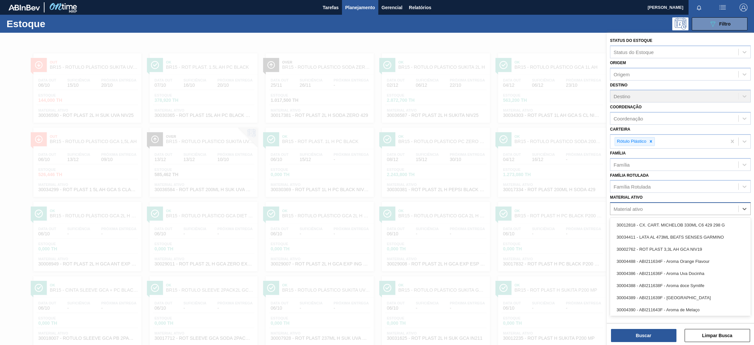
paste ativo "30030777"
type ativo "30030777"
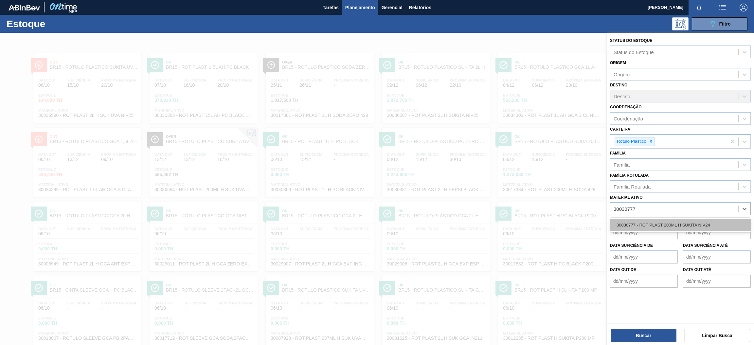
click at [675, 224] on div "30030777 - ROT PLAST 200ML H SUKITA NIV24" at bounding box center [680, 225] width 141 height 12
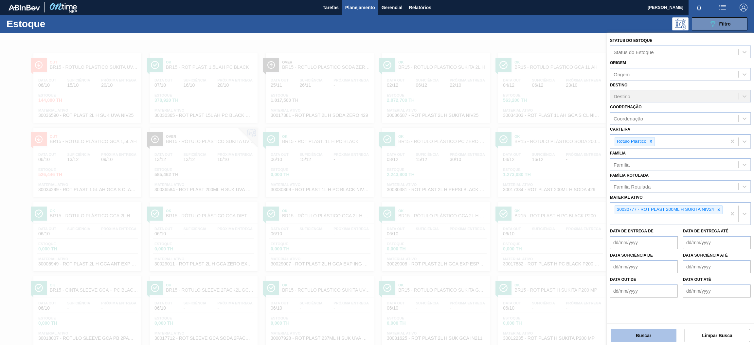
click at [657, 337] on button "Buscar" at bounding box center [643, 335] width 65 height 13
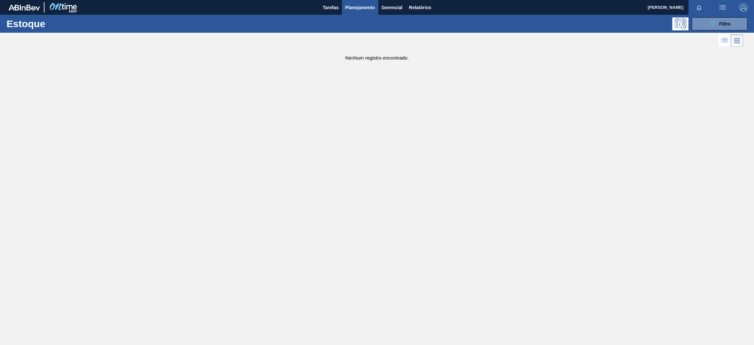
click at [702, 27] on button "089F7B8B-B2A5-4AFE-B5C0-19BA573D28AC Filtro" at bounding box center [720, 23] width 56 height 13
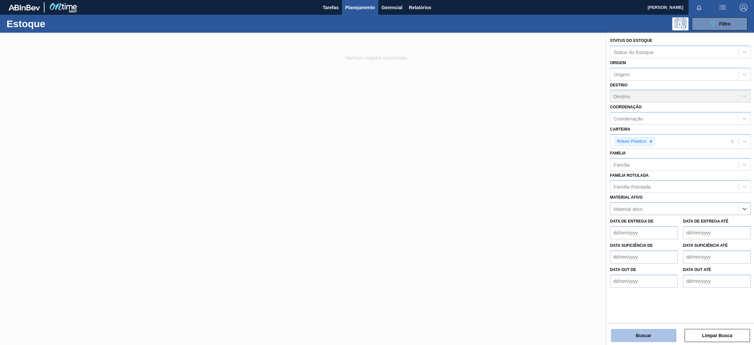
click at [662, 340] on button "Buscar" at bounding box center [643, 335] width 65 height 13
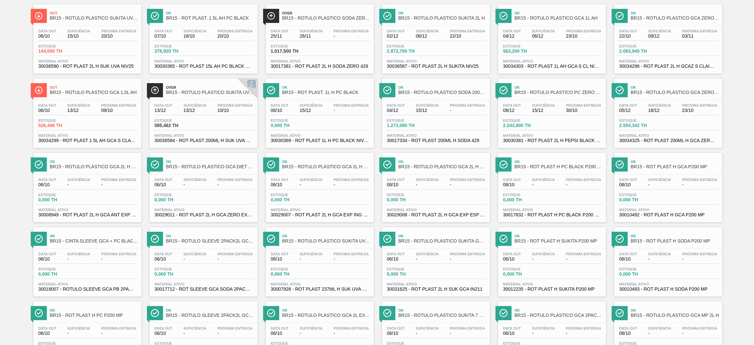
scroll to position [98, 0]
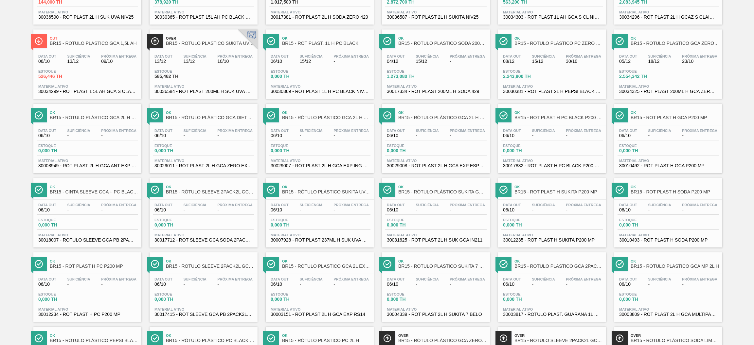
click at [579, 227] on div "Estoque 0,000 TH" at bounding box center [553, 224] width 102 height 12
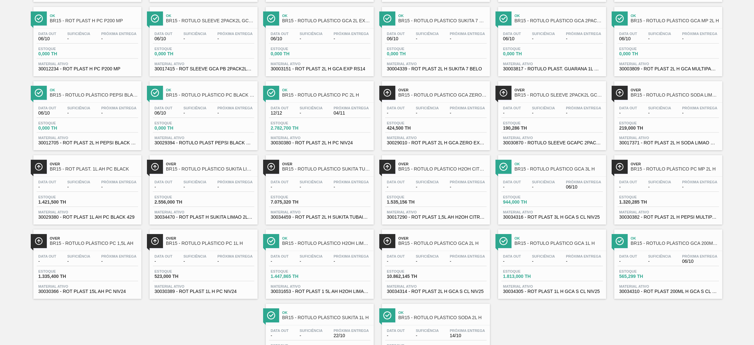
scroll to position [389, 0]
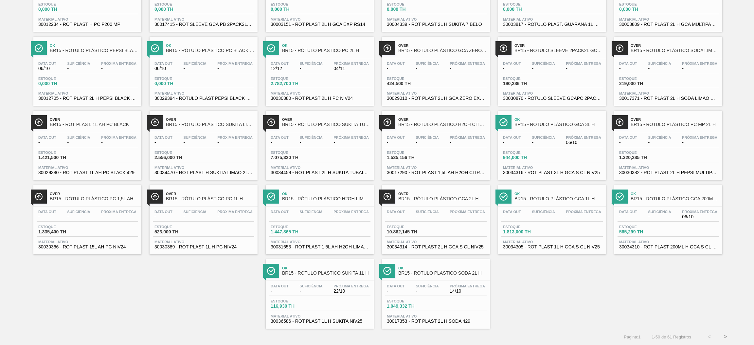
click at [725, 337] on button ">" at bounding box center [726, 337] width 16 height 16
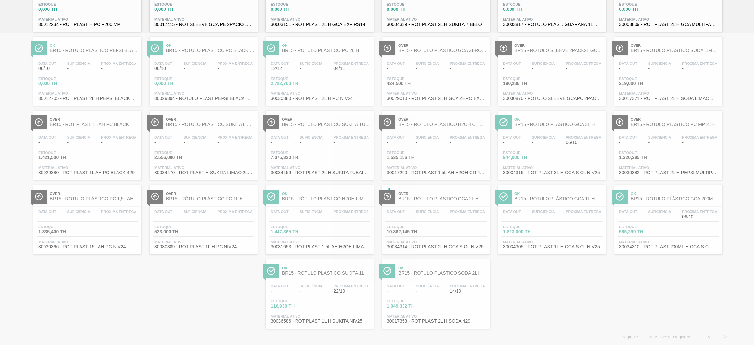
scroll to position [0, 0]
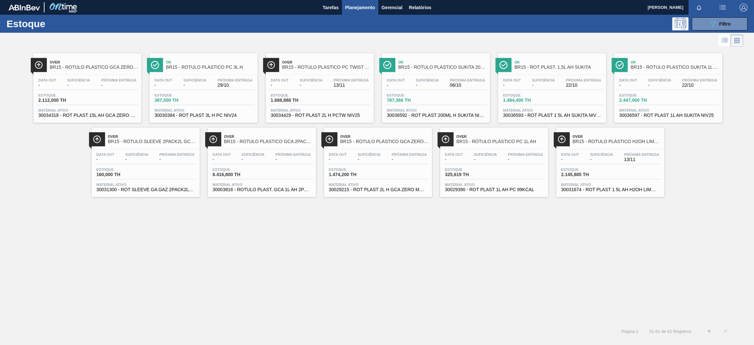
click at [461, 107] on div "Data out - Suficiência - Próxima Entrega 06/10 Estoque 787,366 TH Material ativ…" at bounding box center [436, 97] width 108 height 45
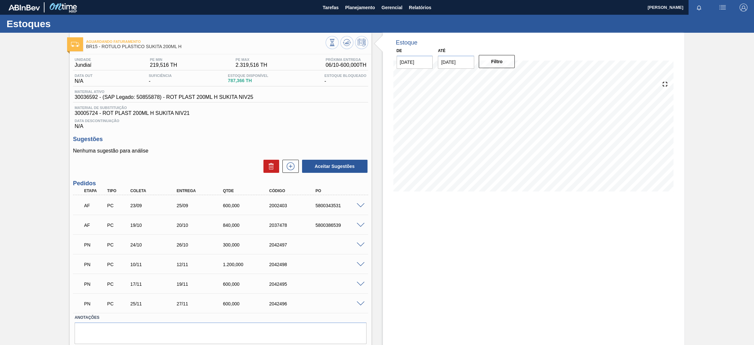
click at [363, 205] on span at bounding box center [361, 205] width 8 height 5
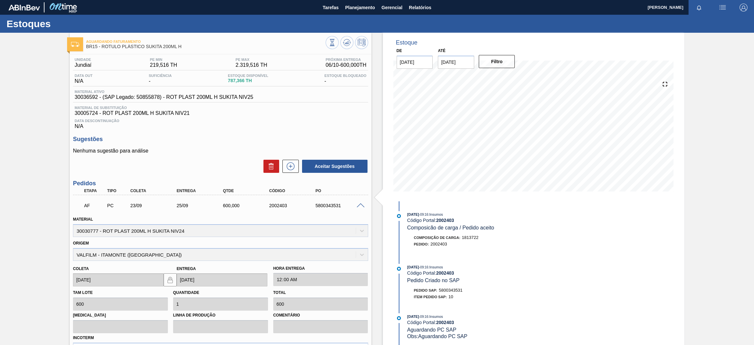
click at [359, 203] on div at bounding box center [361, 205] width 13 height 5
click at [359, 206] on span at bounding box center [361, 205] width 8 height 5
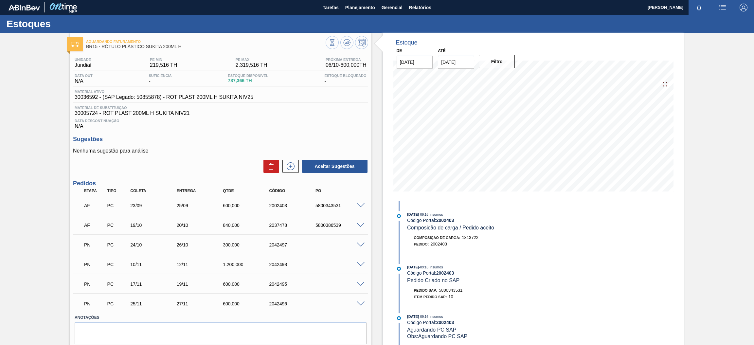
click at [358, 224] on span at bounding box center [361, 225] width 8 height 5
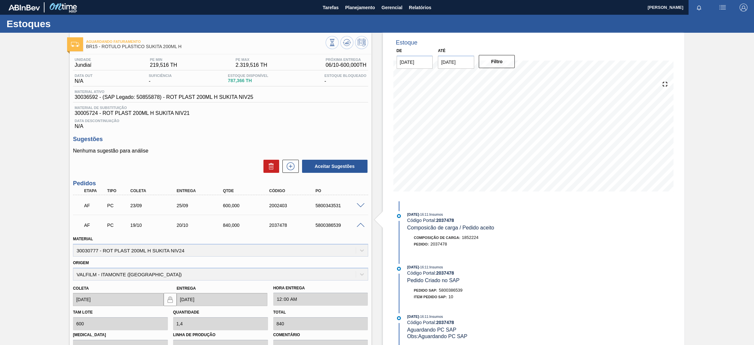
click at [358, 224] on span at bounding box center [361, 225] width 8 height 5
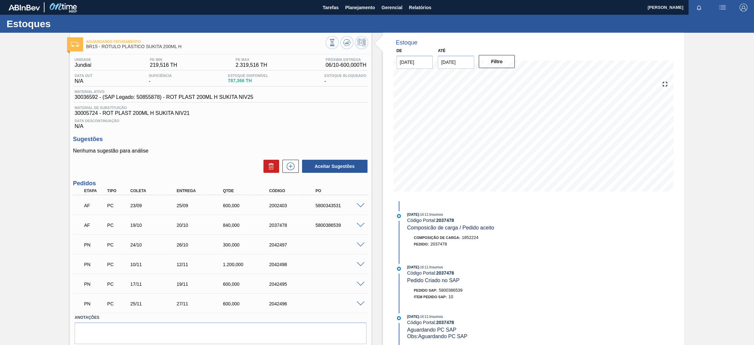
click at [359, 245] on span at bounding box center [361, 245] width 8 height 5
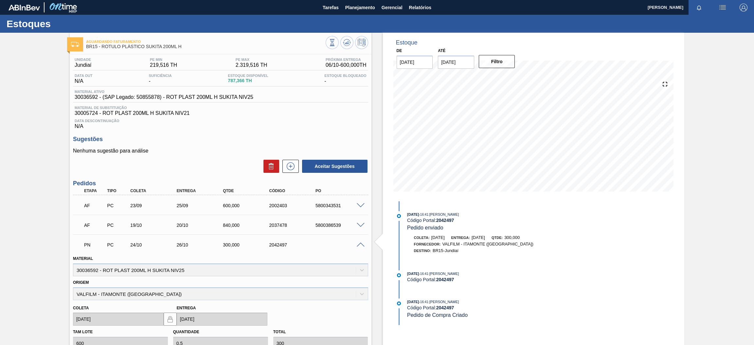
click at [359, 245] on span at bounding box center [361, 245] width 8 height 5
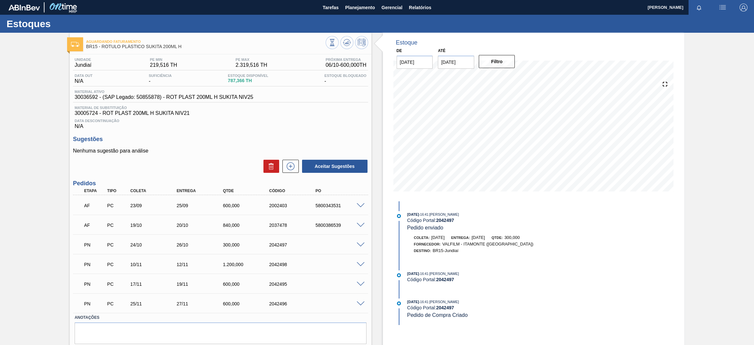
click at [359, 225] on span at bounding box center [361, 225] width 8 height 5
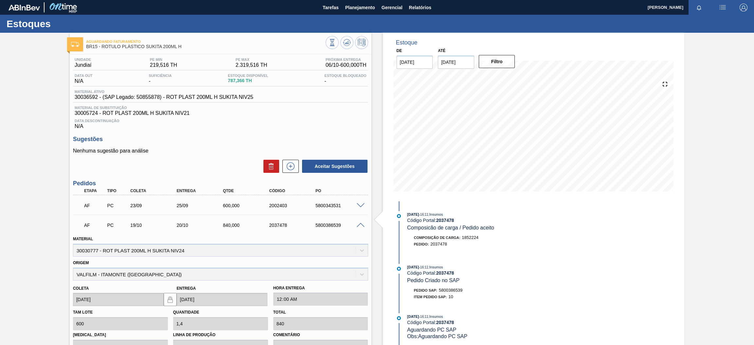
click at [359, 225] on span at bounding box center [361, 225] width 8 height 5
